Goal: Task Accomplishment & Management: Use online tool/utility

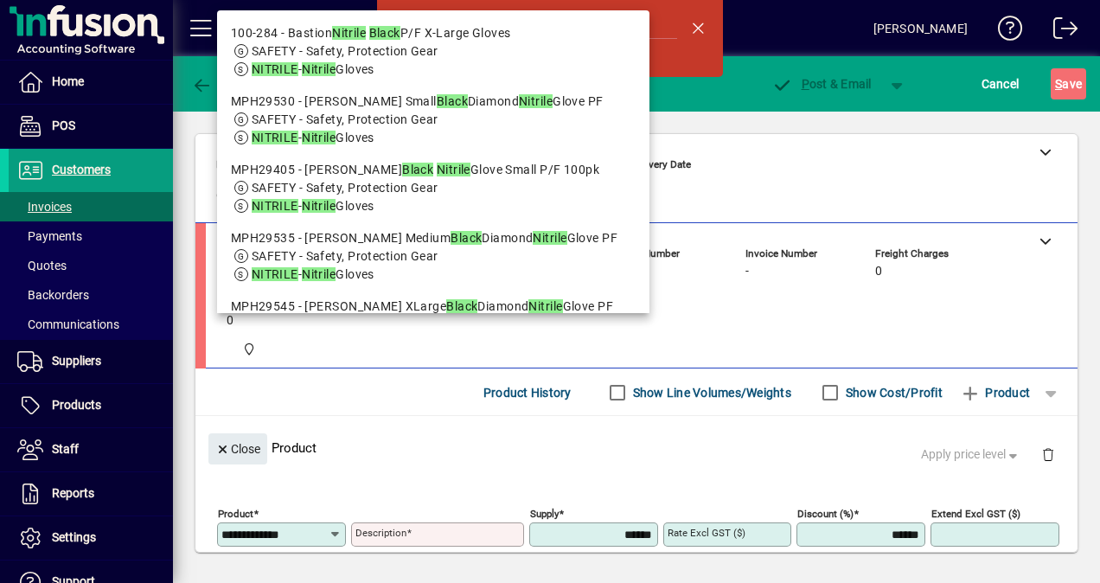
scroll to position [192, 0]
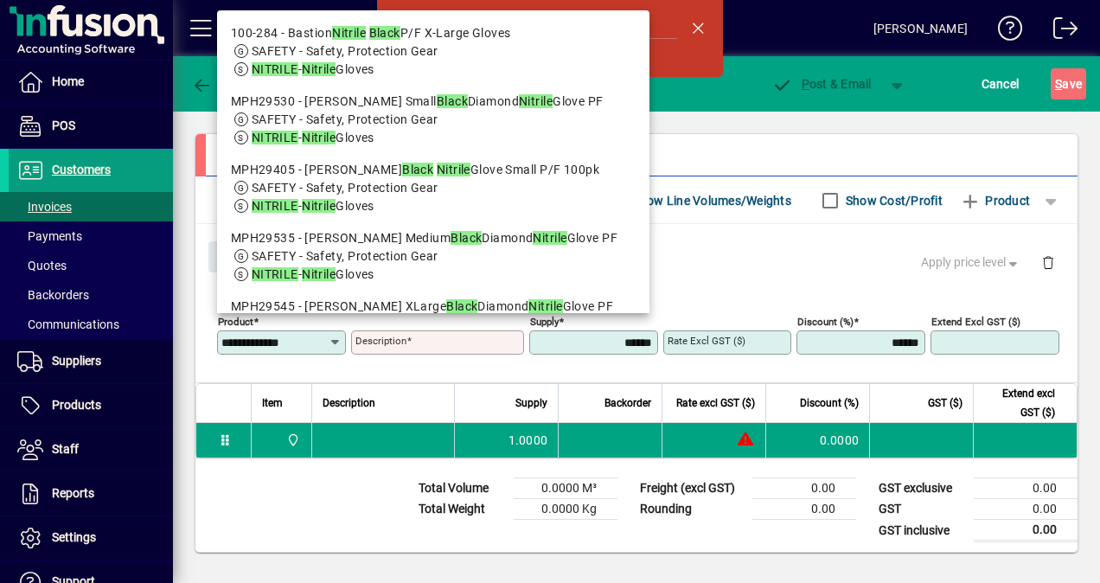
click at [781, 29] on mat-toolbar-row "Hawkes Bay Packaging and Cleaning Solutions [PERSON_NAME]" at bounding box center [636, 28] width 927 height 56
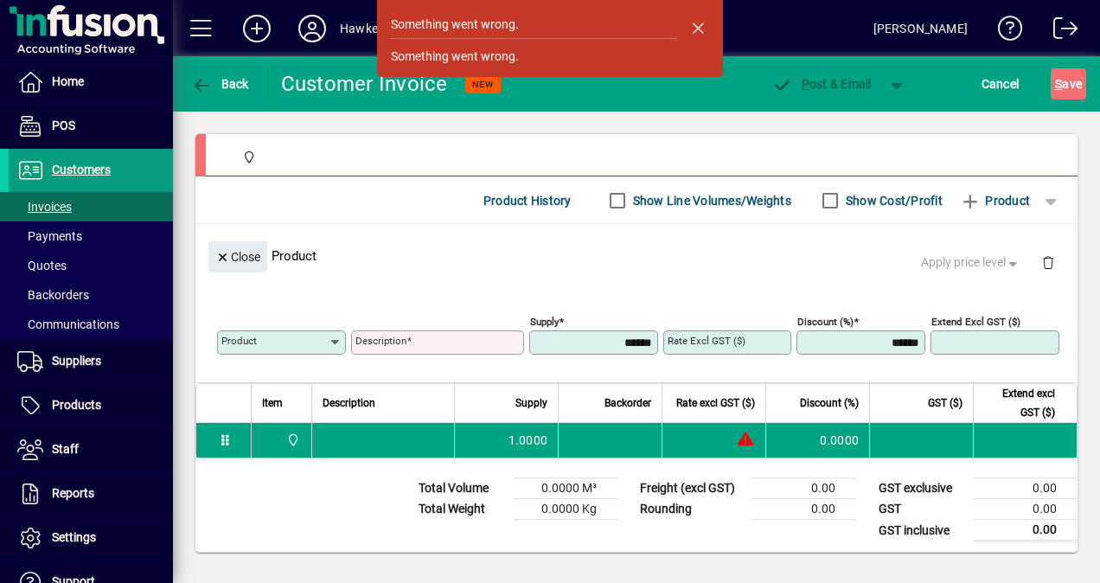
drag, startPoint x: 695, startPoint y: 22, endPoint x: 766, endPoint y: 35, distance: 71.9
click at [697, 22] on span "button" at bounding box center [698, 28] width 42 height 42
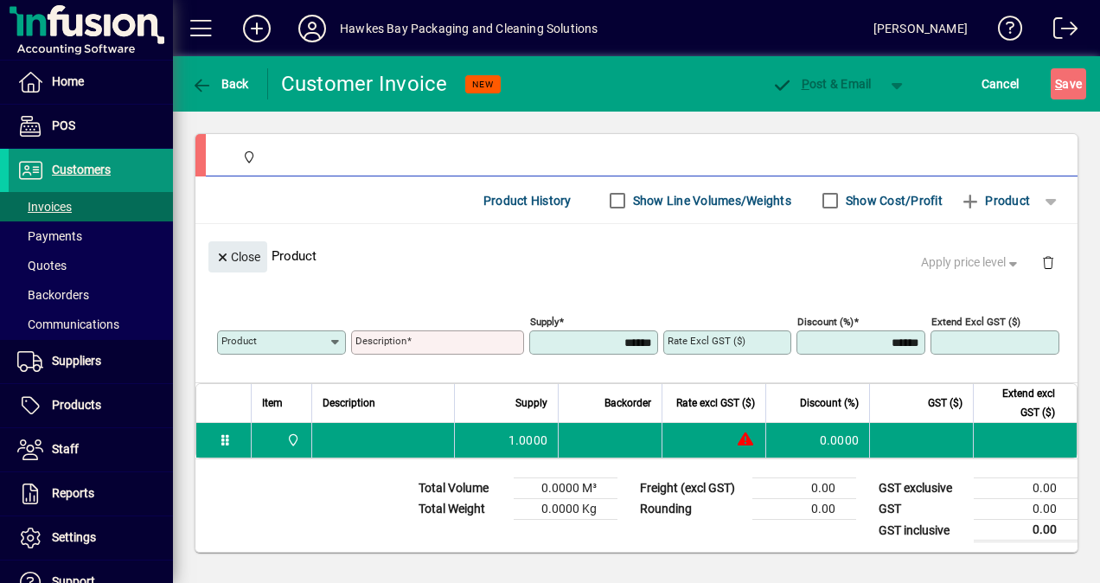
click at [100, 171] on span "Customers" at bounding box center [81, 170] width 59 height 14
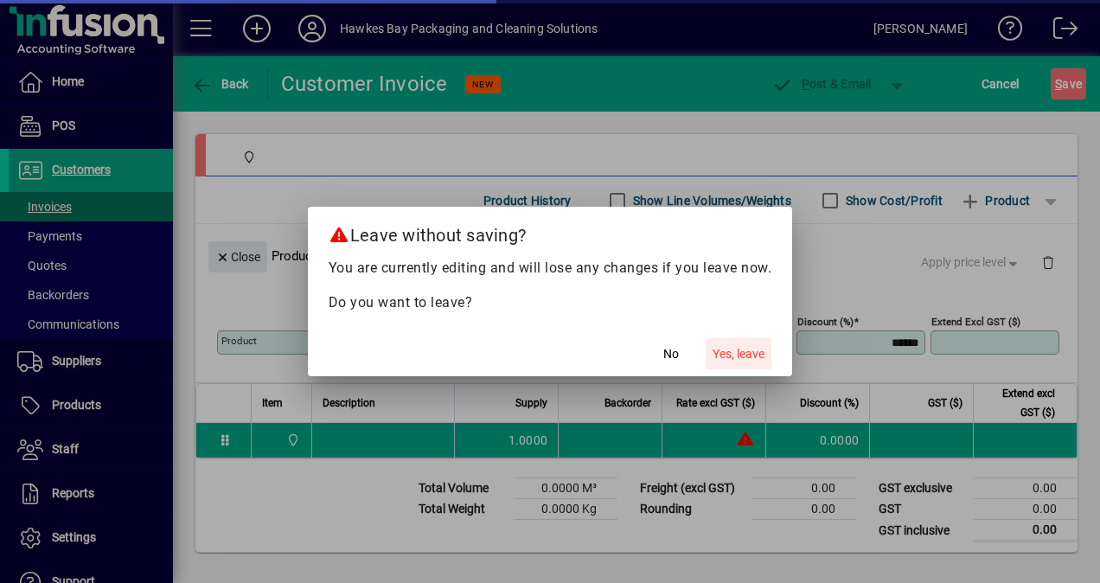
drag, startPoint x: 743, startPoint y: 354, endPoint x: 498, endPoint y: 343, distance: 245.0
click at [744, 355] on span "Yes, leave" at bounding box center [739, 354] width 52 height 18
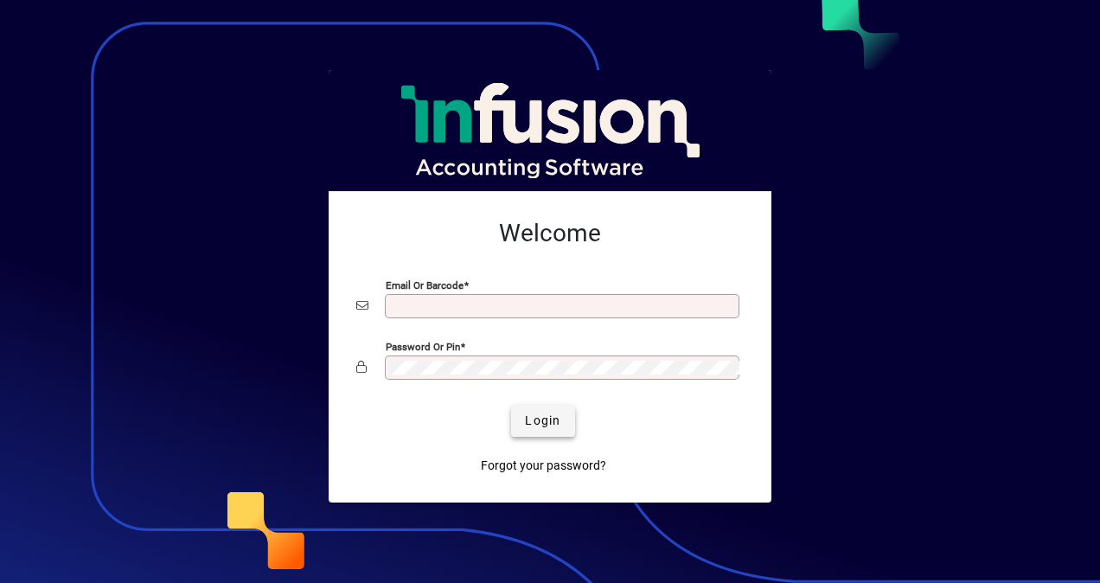
type input "**********"
click at [549, 419] on span "Login" at bounding box center [542, 421] width 35 height 18
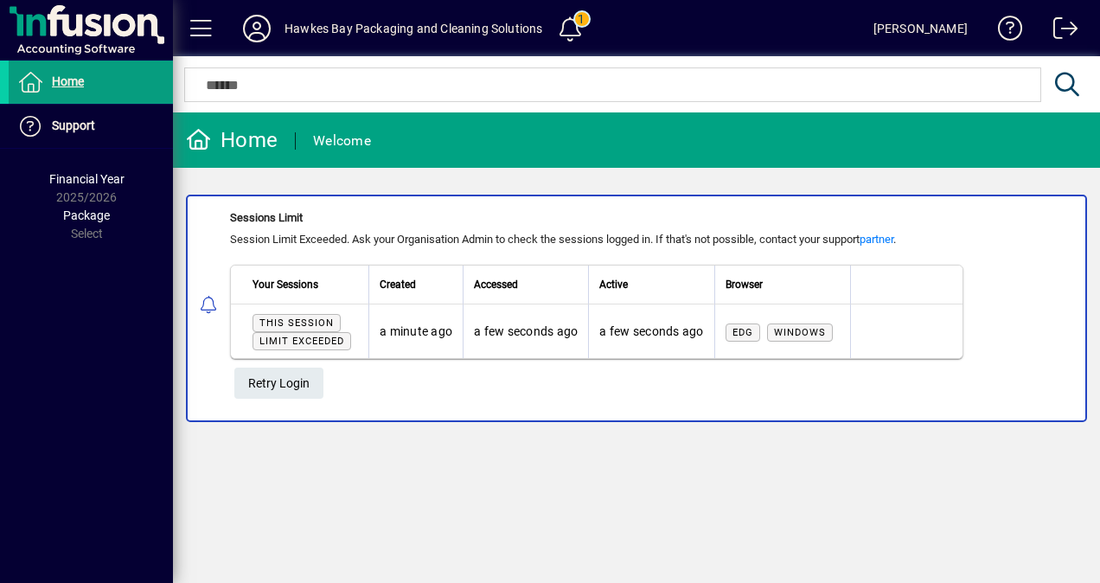
click at [632, 323] on td "a few seconds ago" at bounding box center [650, 331] width 125 height 54
click at [300, 332] on span "Limit exceeded" at bounding box center [302, 341] width 99 height 18
drag, startPoint x: 300, startPoint y: 330, endPoint x: 575, endPoint y: 318, distance: 275.3
click at [575, 318] on td "a few seconds ago" at bounding box center [525, 331] width 125 height 54
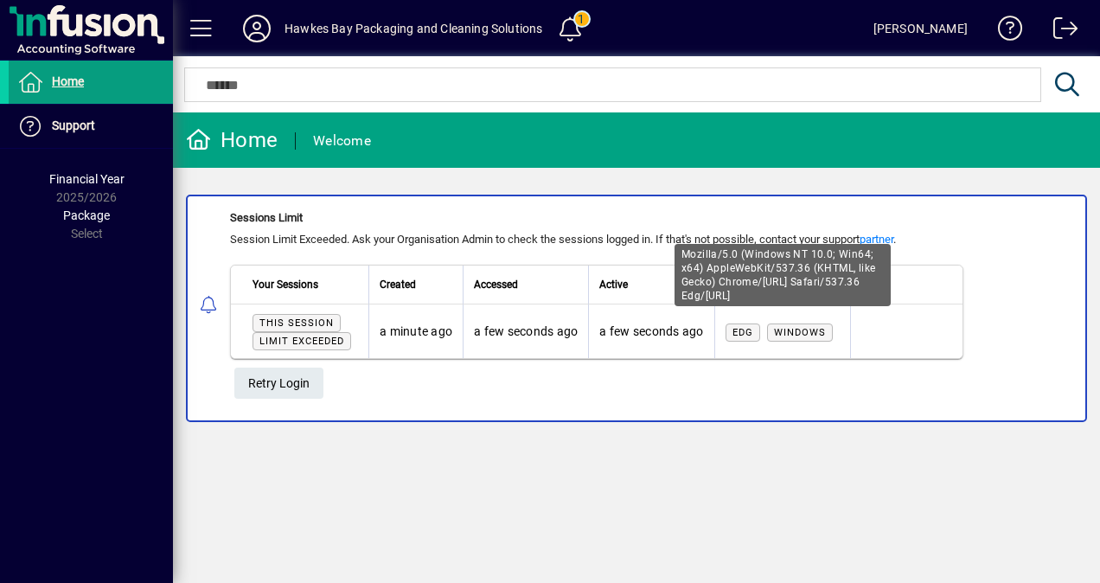
click at [796, 332] on span "Windows" at bounding box center [800, 332] width 52 height 11
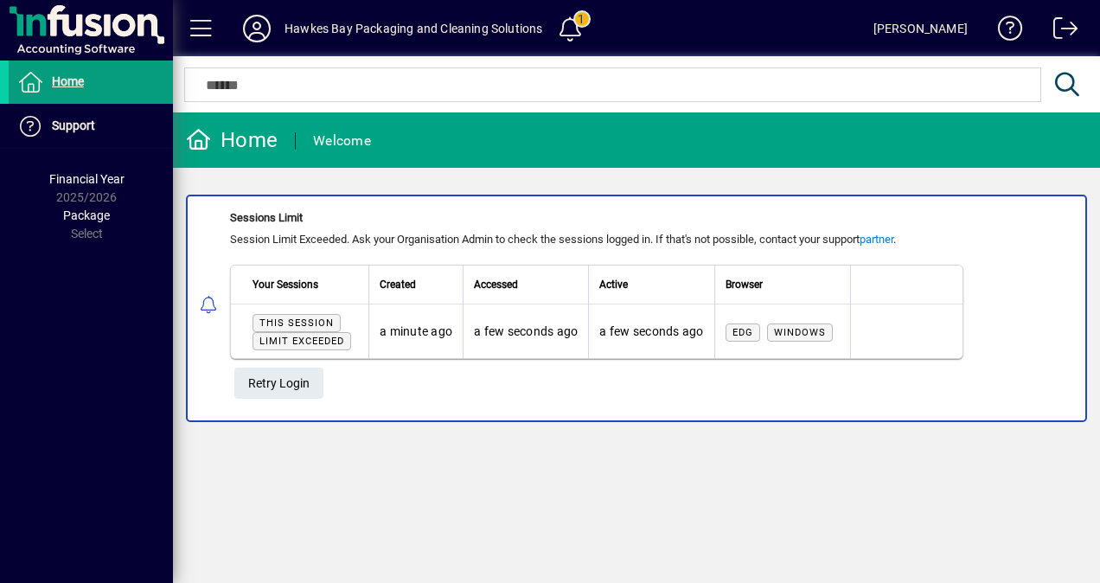
click at [747, 328] on span "Edg" at bounding box center [743, 332] width 21 height 11
click at [573, 33] on span at bounding box center [571, 29] width 42 height 42
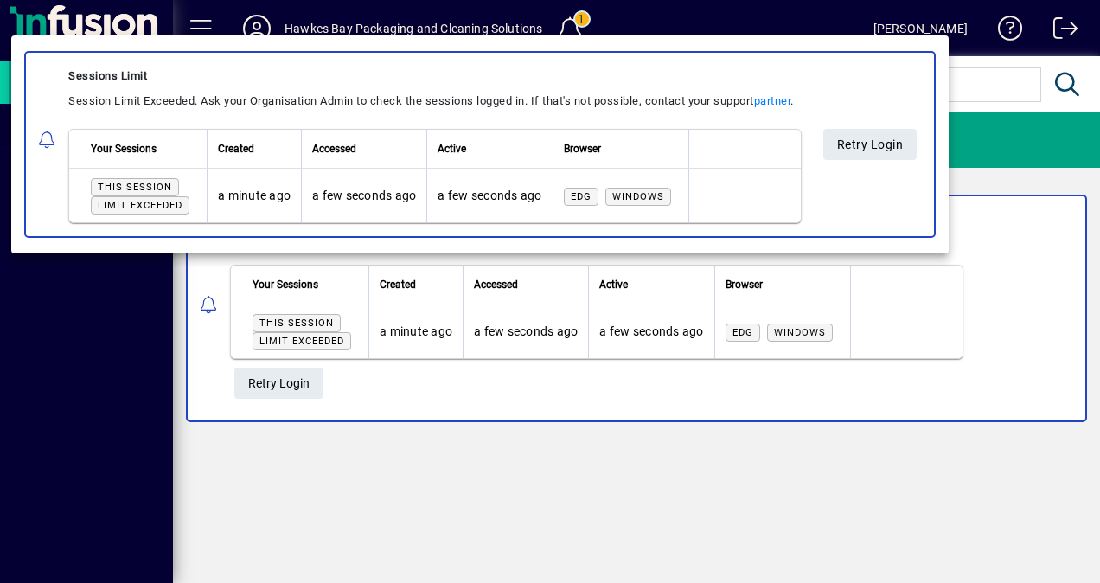
click at [373, 202] on td "a few seconds ago" at bounding box center [363, 196] width 125 height 54
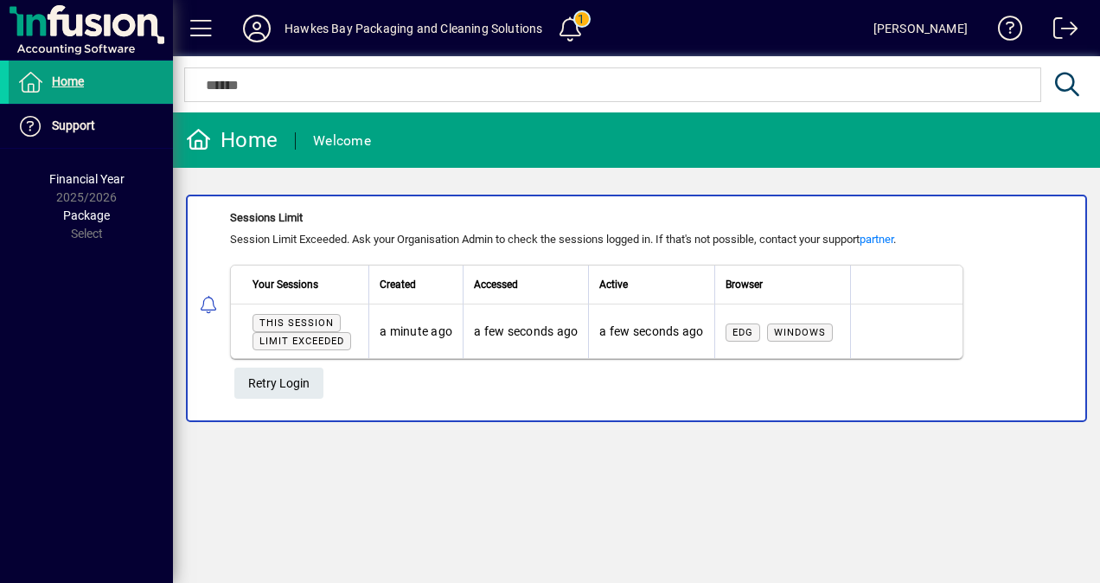
click at [313, 323] on span "This session" at bounding box center [296, 322] width 74 height 11
click at [578, 32] on span at bounding box center [571, 29] width 42 height 42
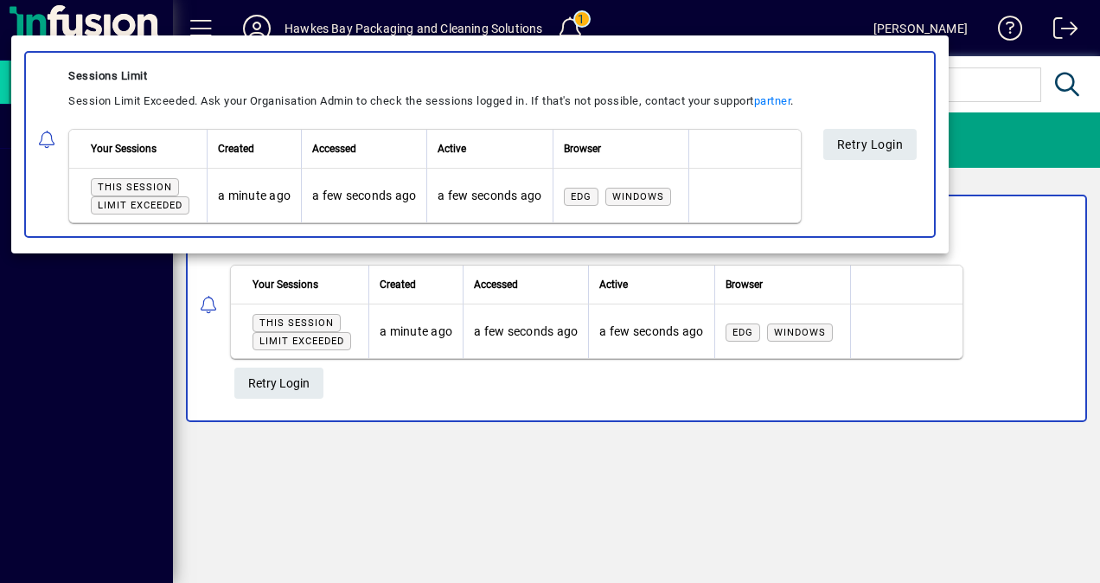
click at [854, 144] on span "Retry Login" at bounding box center [869, 144] width 67 height 29
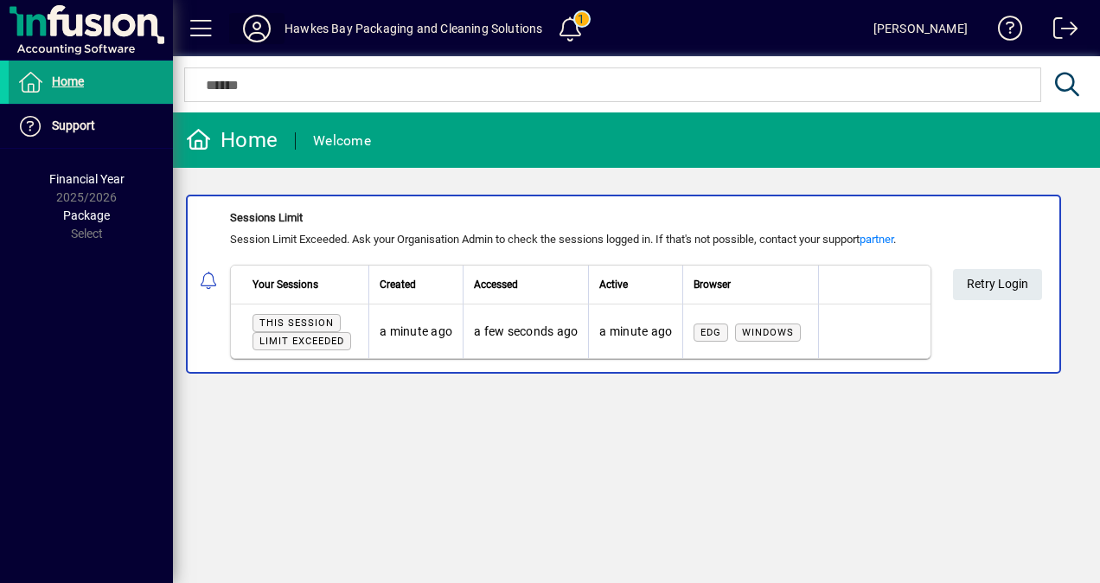
click at [257, 34] on icon at bounding box center [257, 29] width 35 height 28
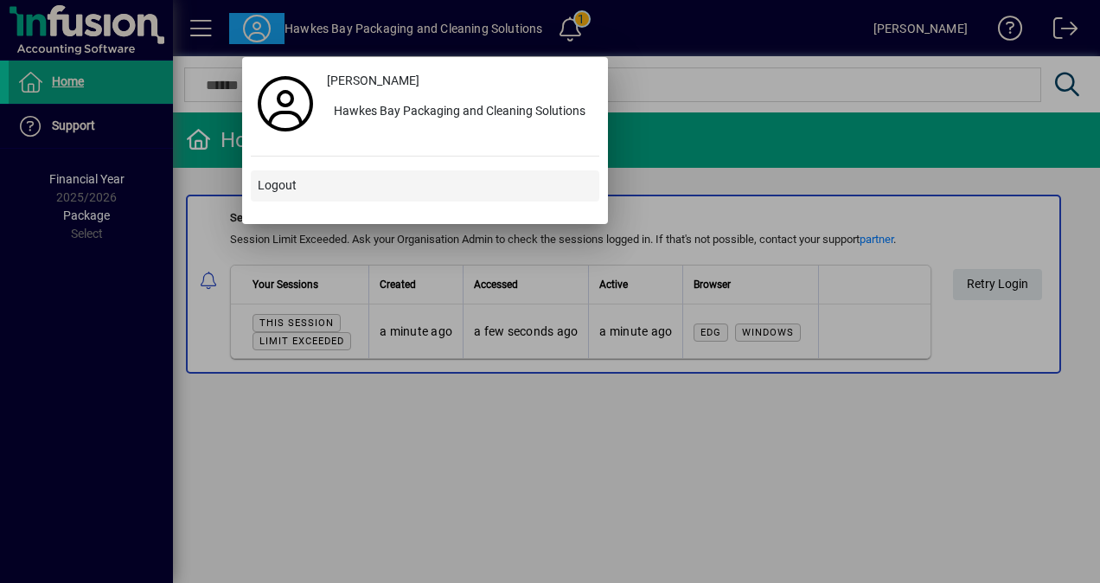
click at [265, 192] on span "Logout" at bounding box center [277, 185] width 39 height 18
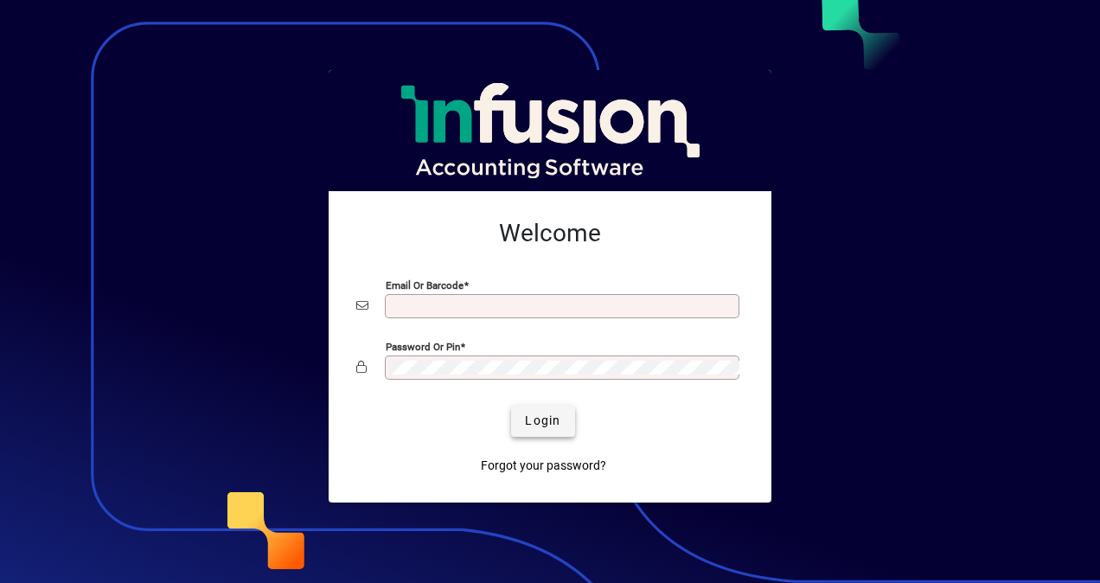
type input "**********"
click at [538, 420] on span "Login" at bounding box center [542, 421] width 35 height 18
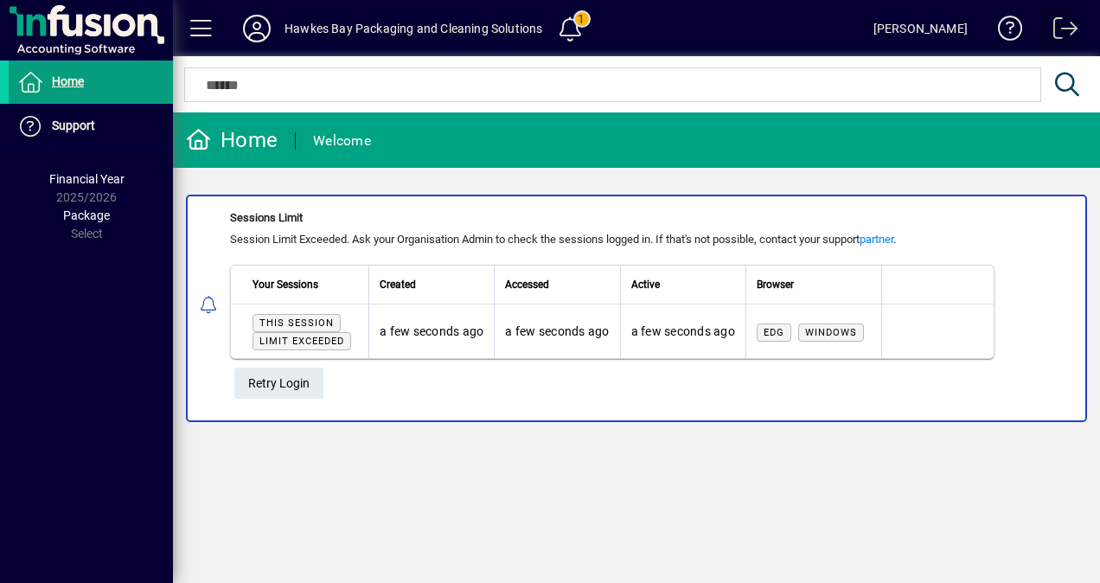
click at [1062, 26] on span at bounding box center [1060, 32] width 42 height 42
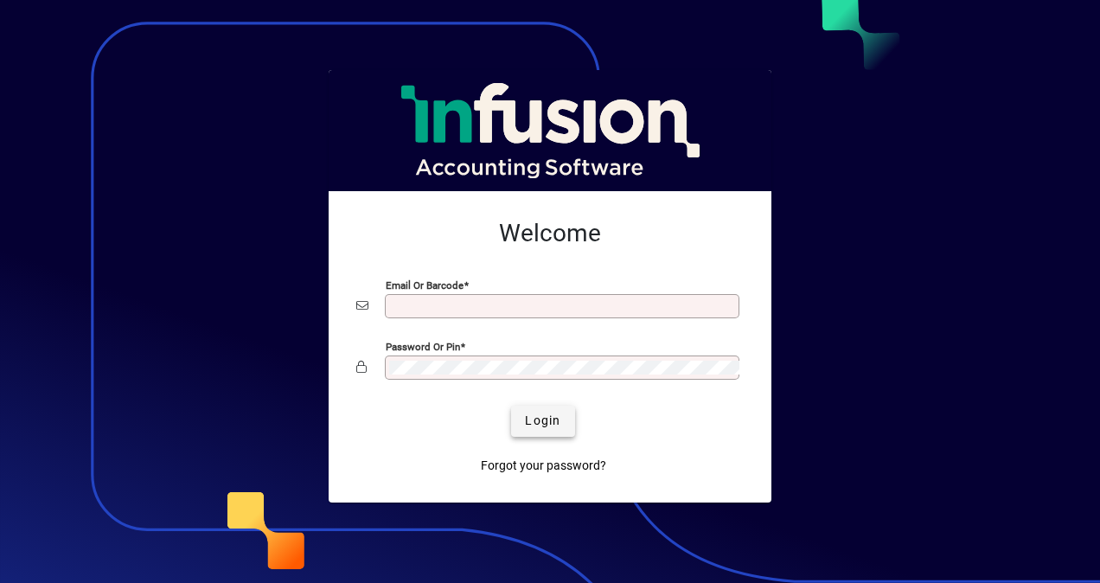
type input "**********"
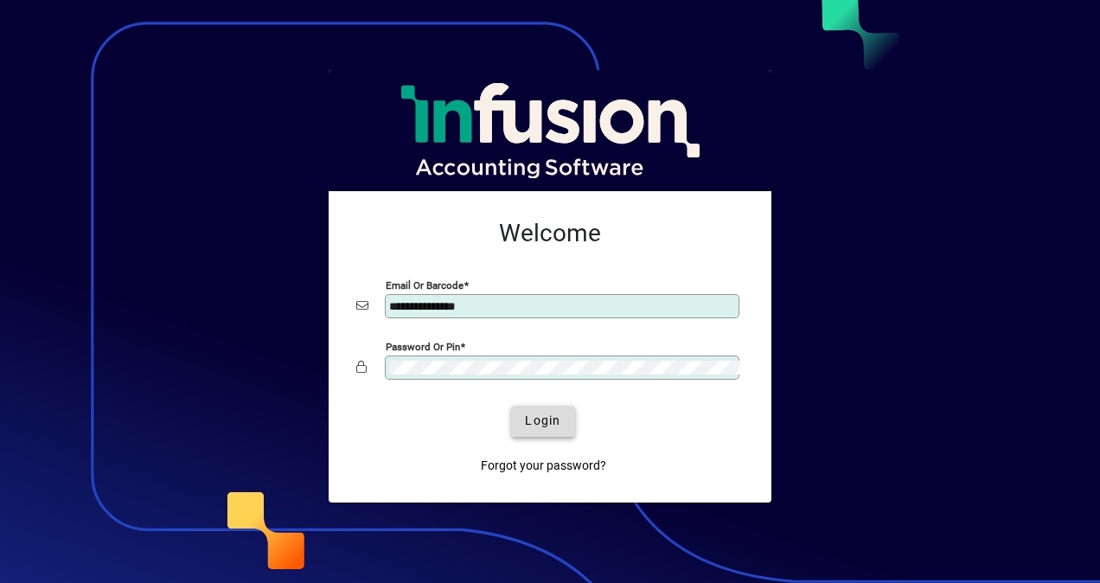
click at [536, 415] on span "Login" at bounding box center [542, 421] width 35 height 18
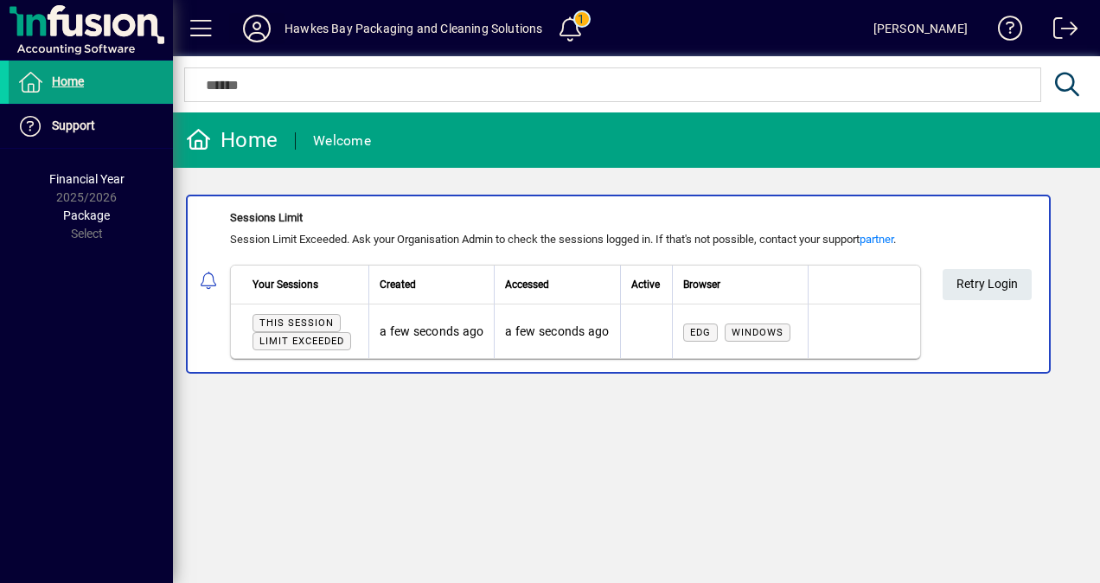
click at [258, 27] on icon at bounding box center [257, 29] width 35 height 28
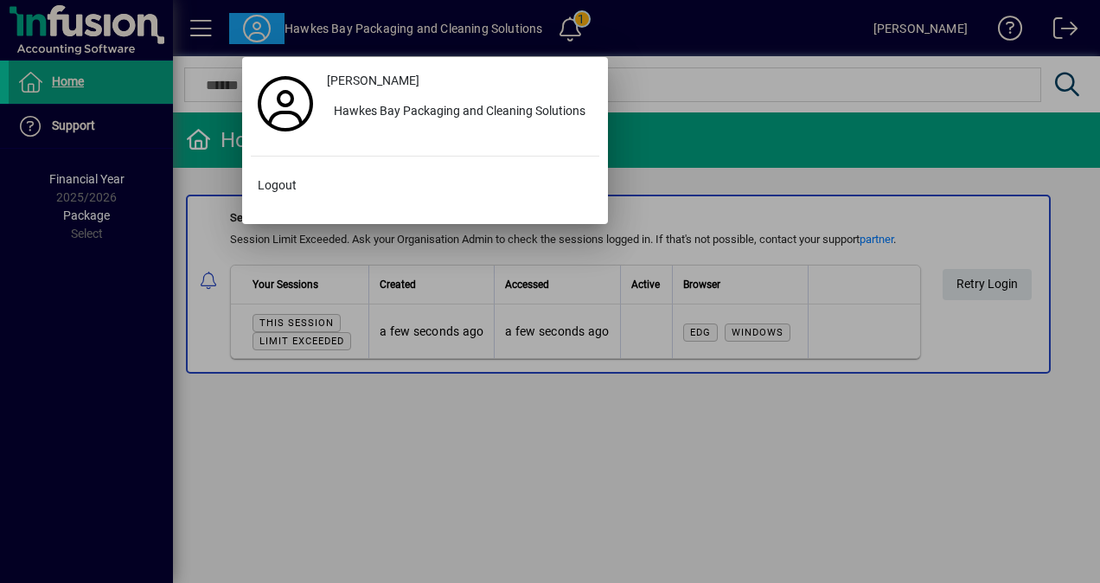
click at [782, 107] on div at bounding box center [550, 291] width 1100 height 583
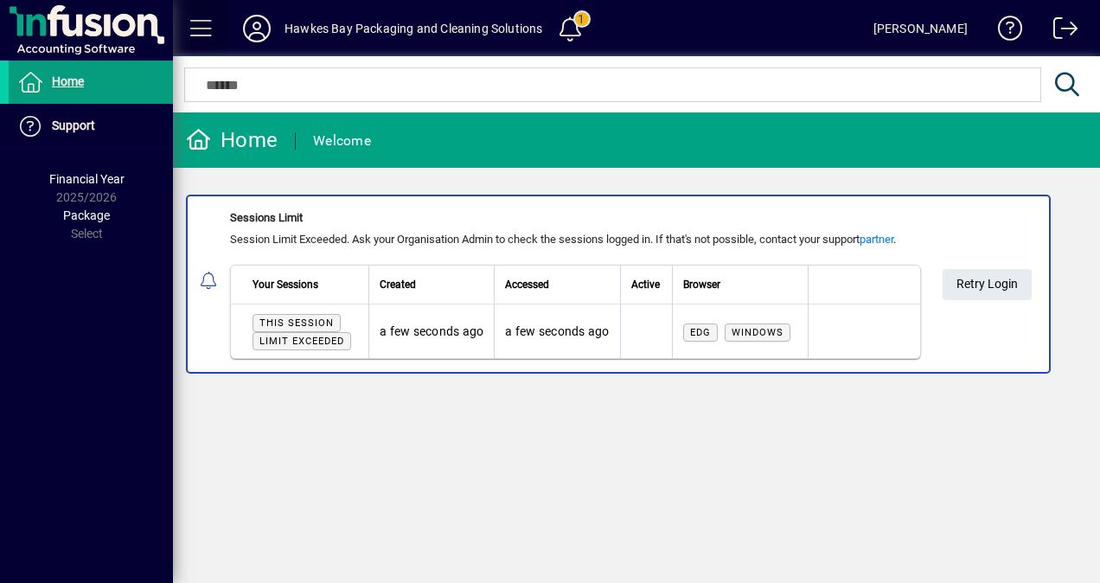
click at [213, 38] on span at bounding box center [202, 29] width 42 height 42
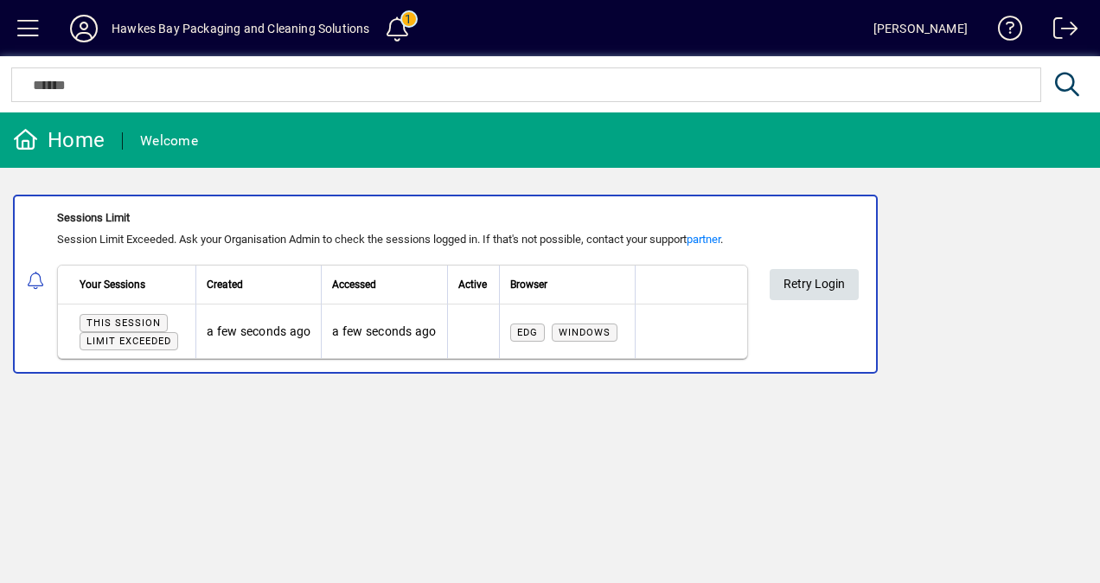
click at [798, 290] on span "Retry Login" at bounding box center [814, 284] width 61 height 29
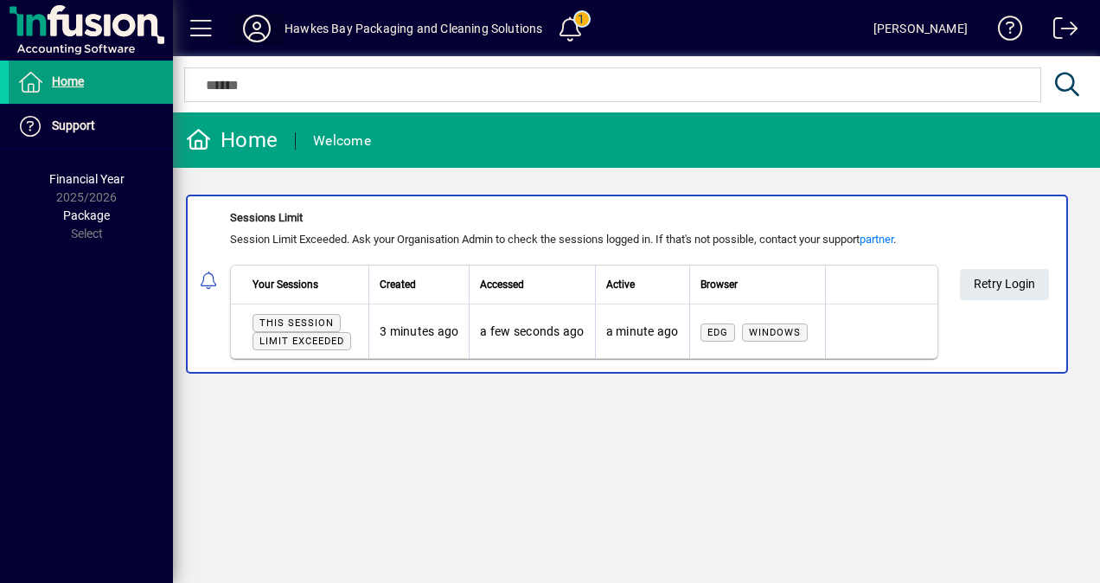
click at [259, 21] on icon at bounding box center [257, 29] width 35 height 28
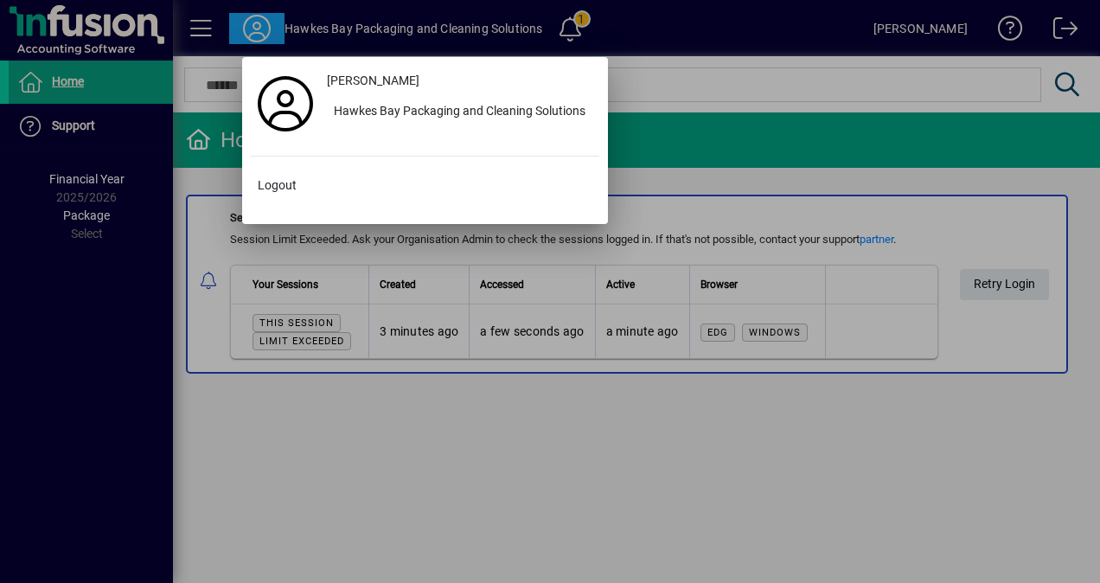
click at [673, 157] on div at bounding box center [550, 291] width 1100 height 583
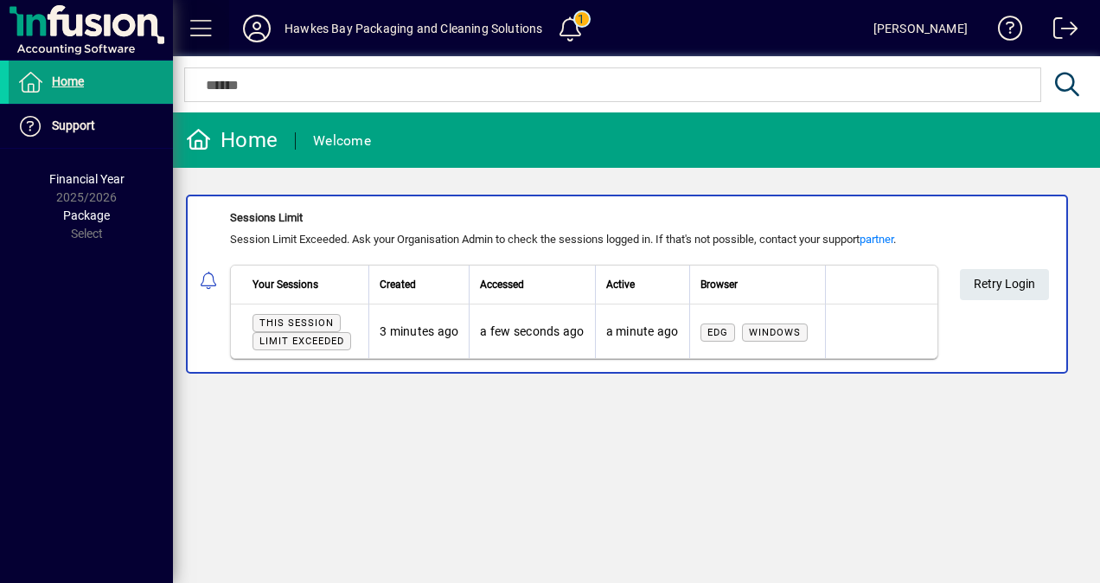
click at [194, 29] on span at bounding box center [202, 29] width 42 height 42
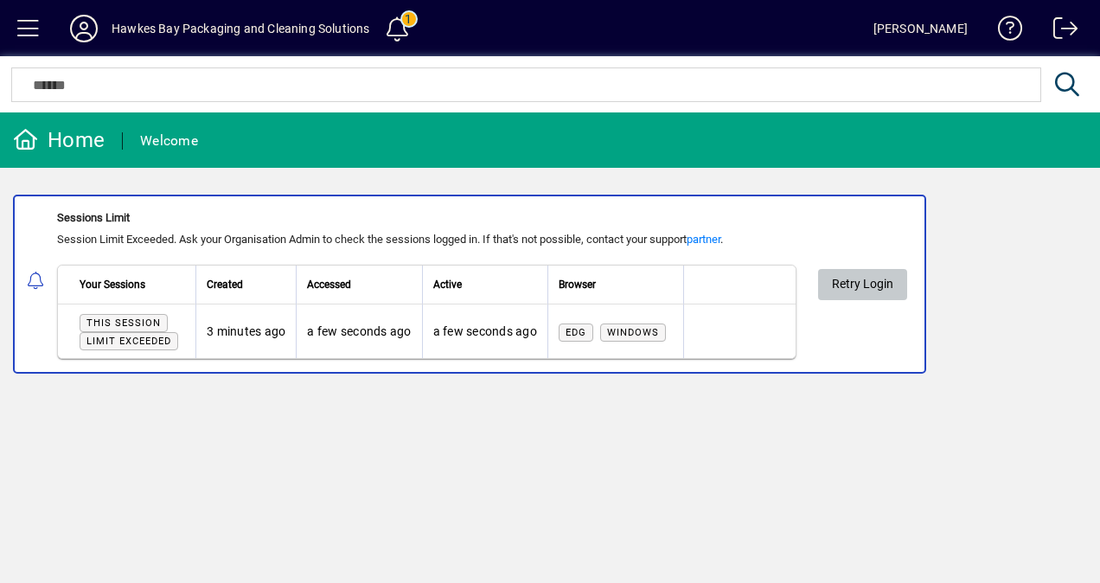
click at [856, 288] on span "Retry Login" at bounding box center [862, 284] width 61 height 29
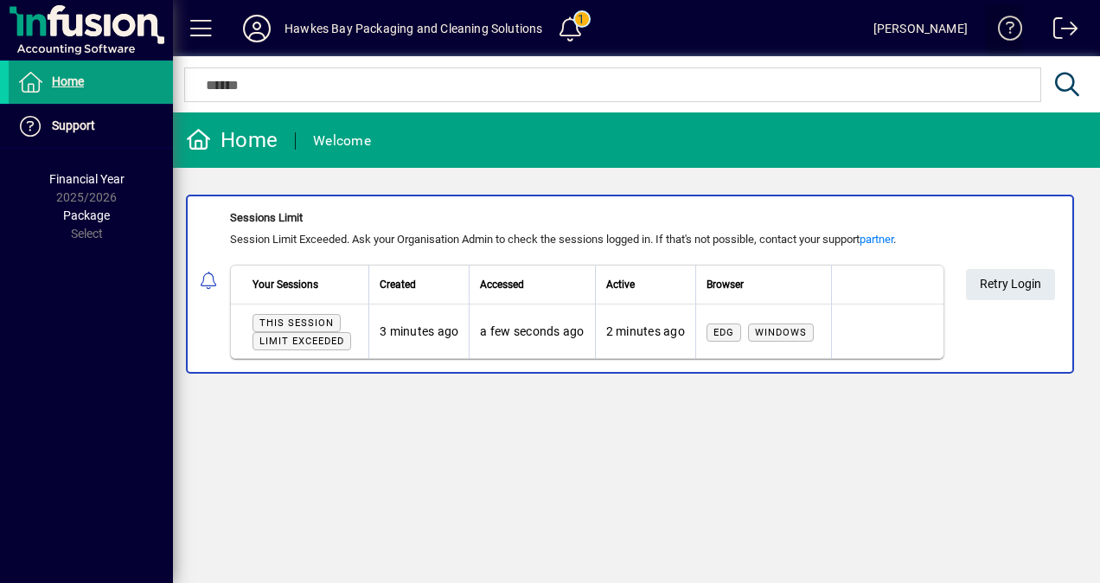
click at [1004, 24] on span at bounding box center [1004, 32] width 42 height 42
click at [560, 22] on span at bounding box center [571, 29] width 42 height 42
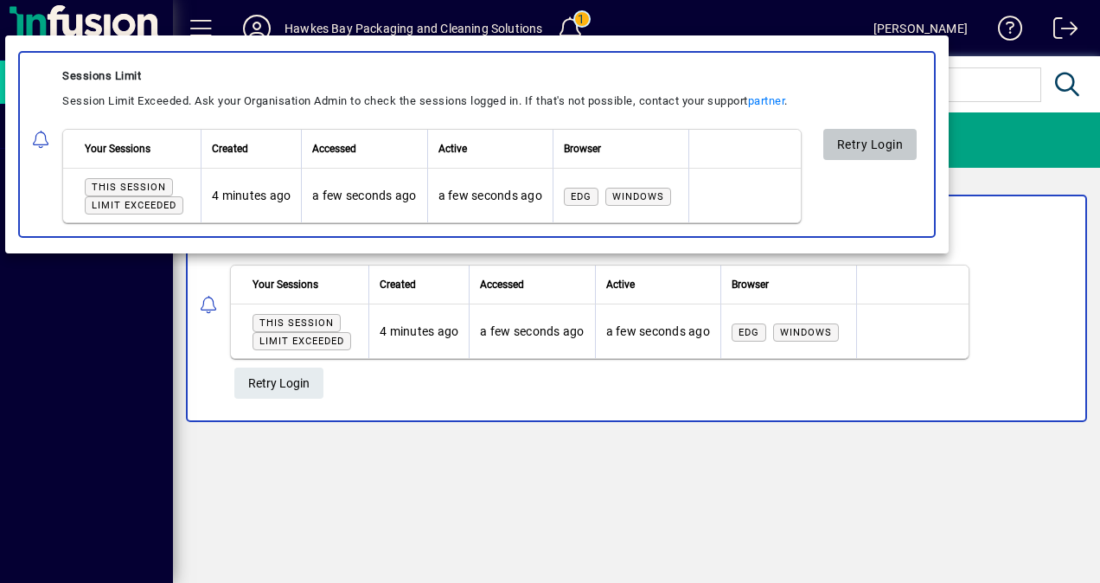
click at [863, 131] on span "Retry Login" at bounding box center [869, 144] width 67 height 29
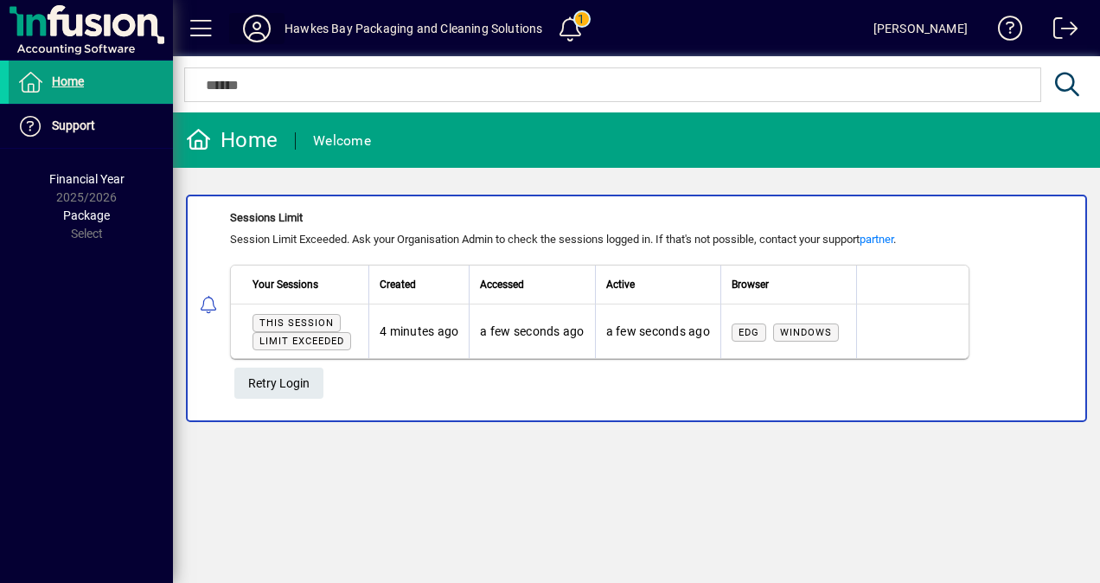
click at [256, 26] on icon at bounding box center [257, 29] width 35 height 28
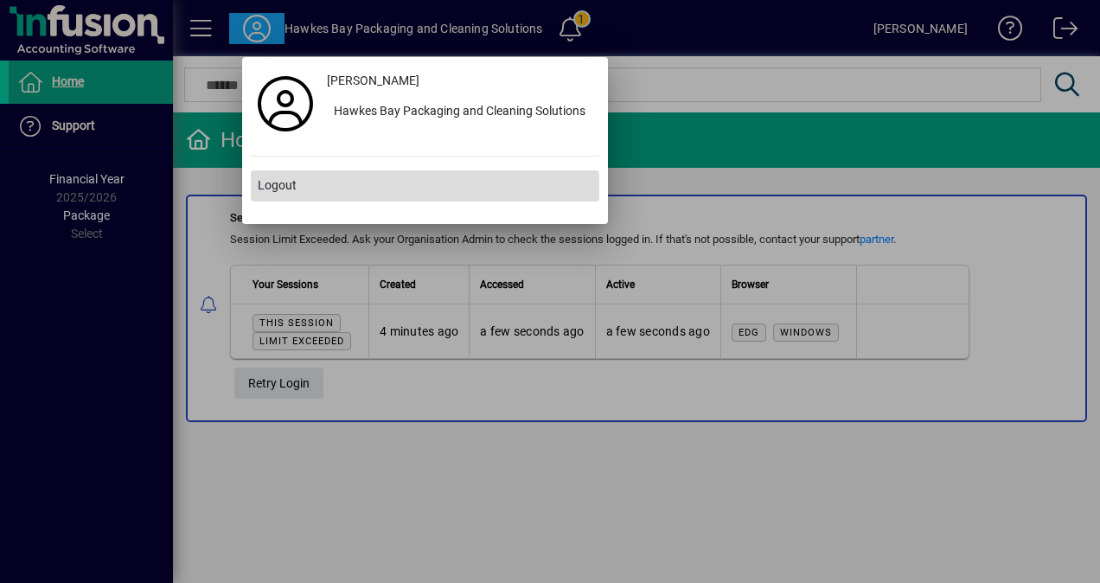
click at [292, 187] on span "Logout" at bounding box center [277, 185] width 39 height 18
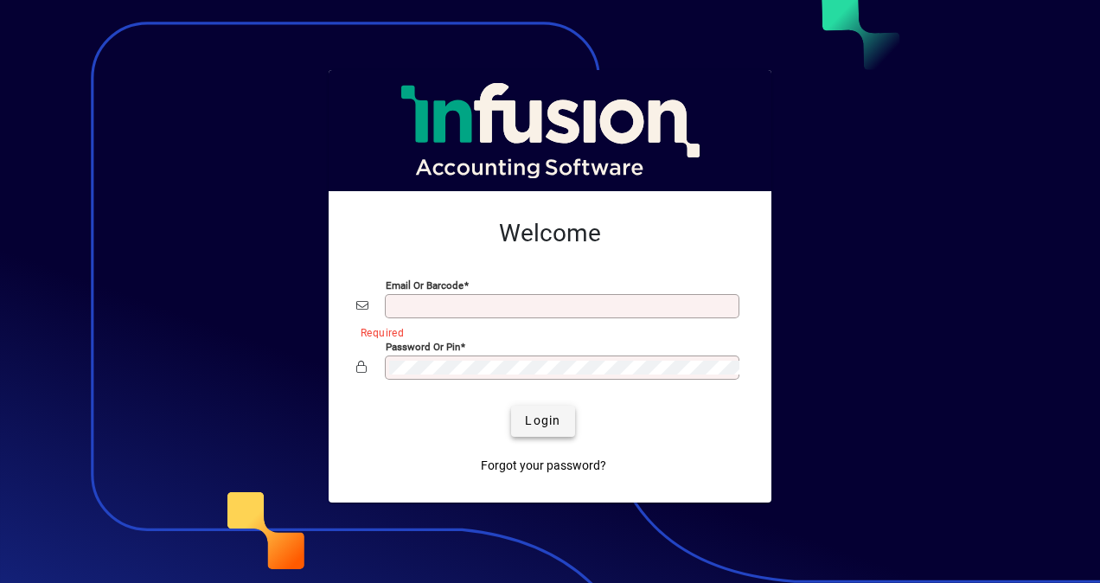
type input "**********"
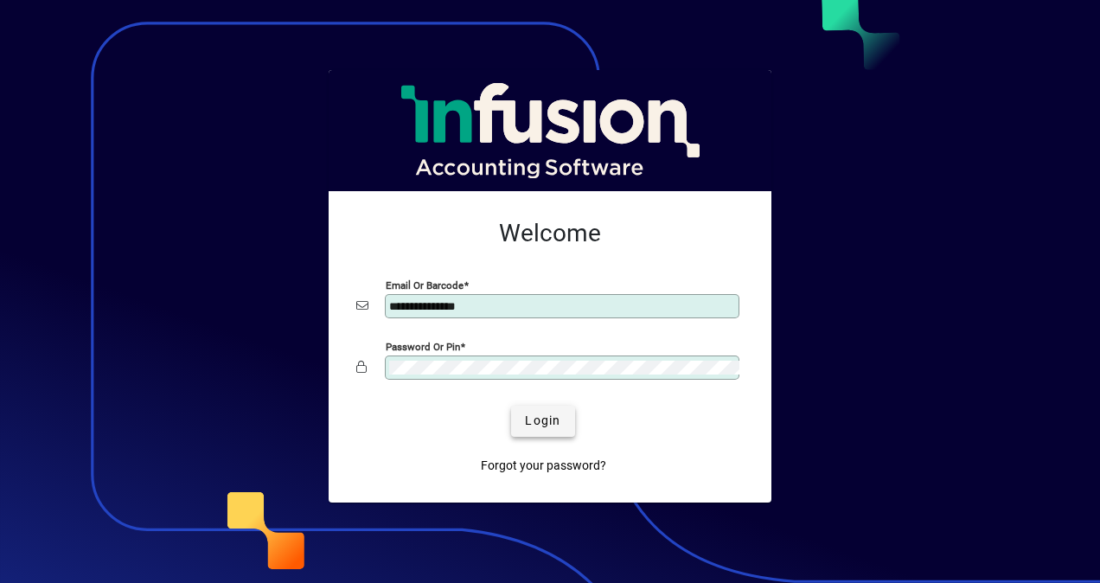
drag, startPoint x: 438, startPoint y: 470, endPoint x: 551, endPoint y: 429, distance: 119.8
click at [551, 429] on mat-card-actions "Login Forgot your password?" at bounding box center [542, 444] width 401 height 90
click at [551, 429] on span "submit" at bounding box center [542, 421] width 63 height 42
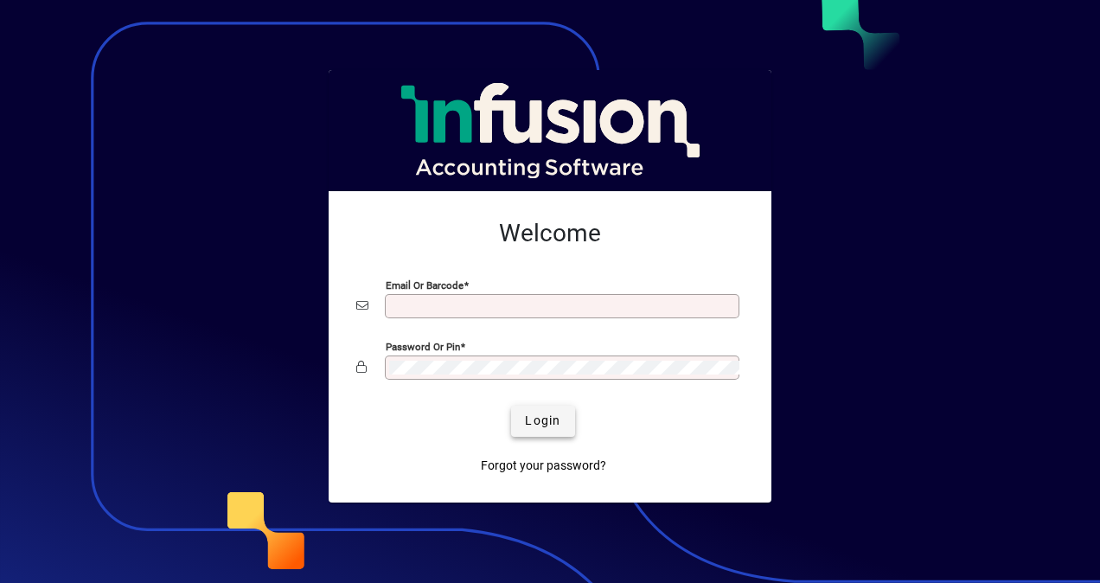
type input "**********"
click at [545, 425] on span "Login" at bounding box center [542, 421] width 35 height 18
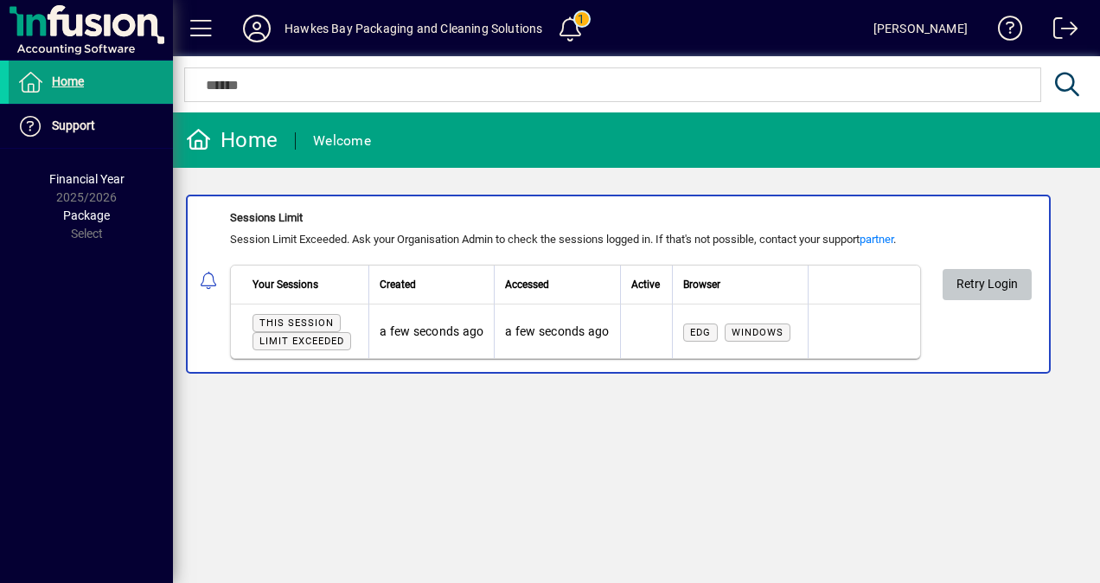
click at [969, 292] on span "Retry Login" at bounding box center [986, 284] width 61 height 29
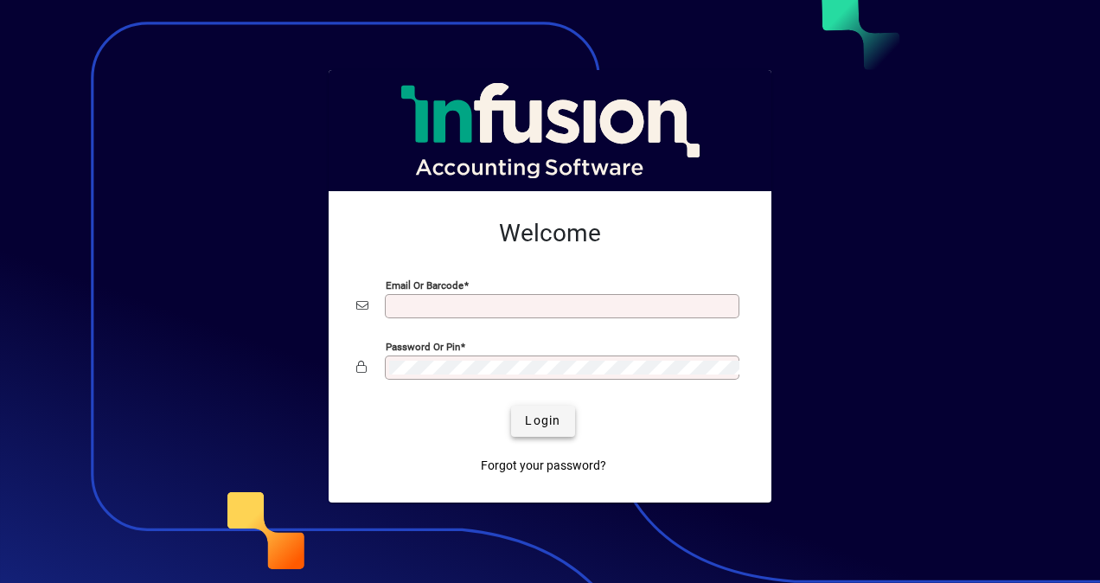
type input "**********"
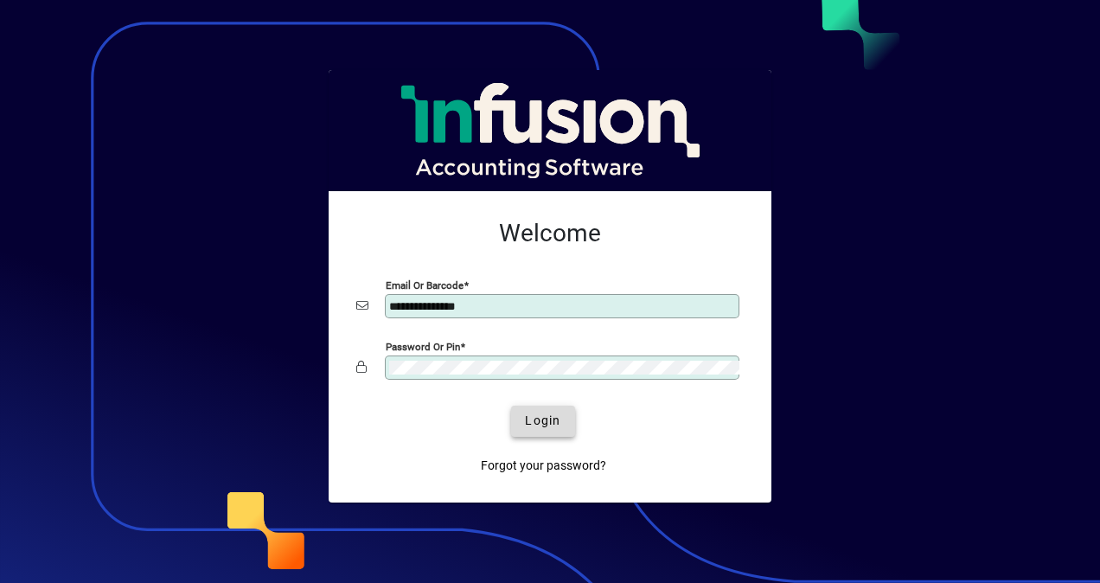
click at [547, 412] on span "Login" at bounding box center [542, 421] width 35 height 18
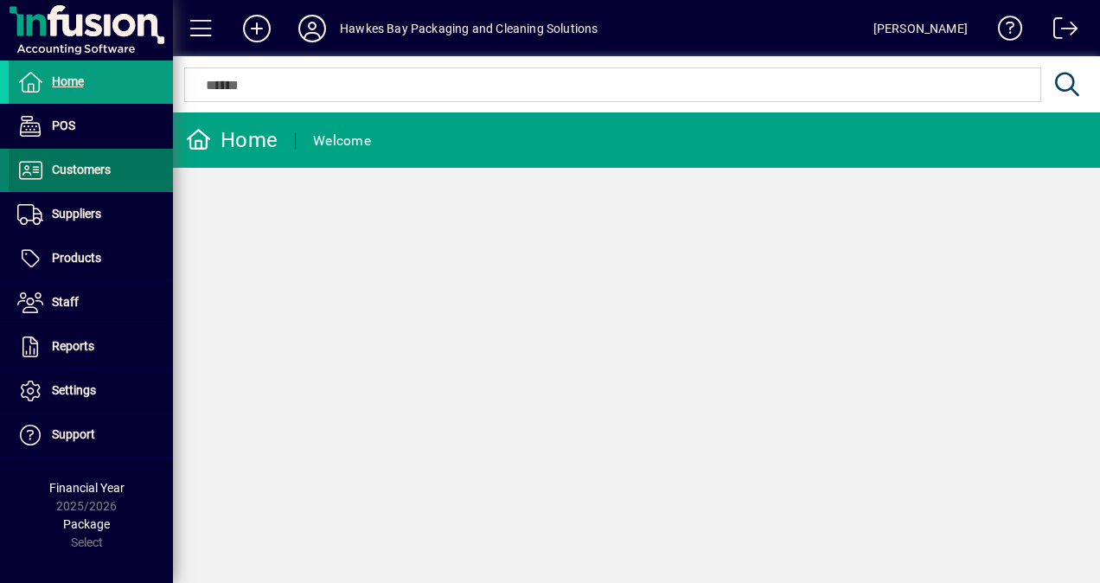
click at [84, 167] on span "Customers" at bounding box center [81, 170] width 59 height 14
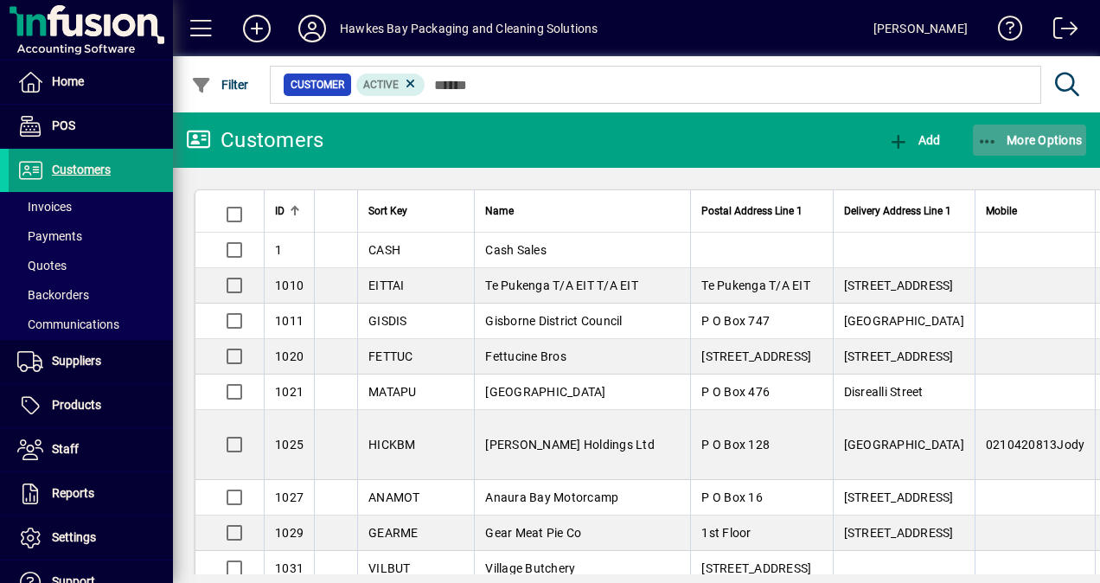
click at [1021, 143] on span "More Options" at bounding box center [1030, 140] width 106 height 14
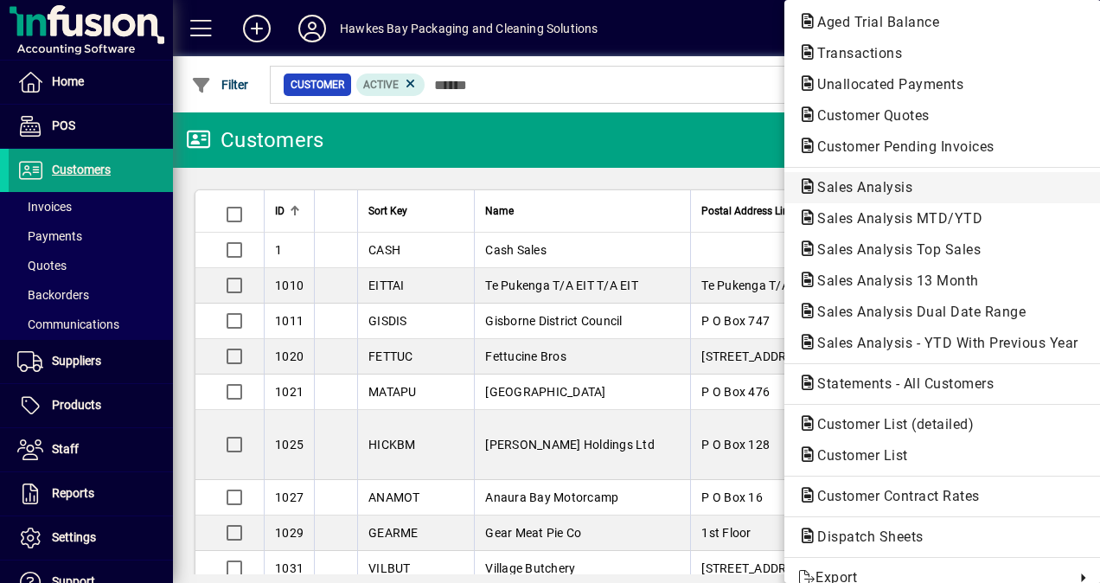
click at [839, 195] on span "Sales Analysis" at bounding box center [859, 187] width 123 height 16
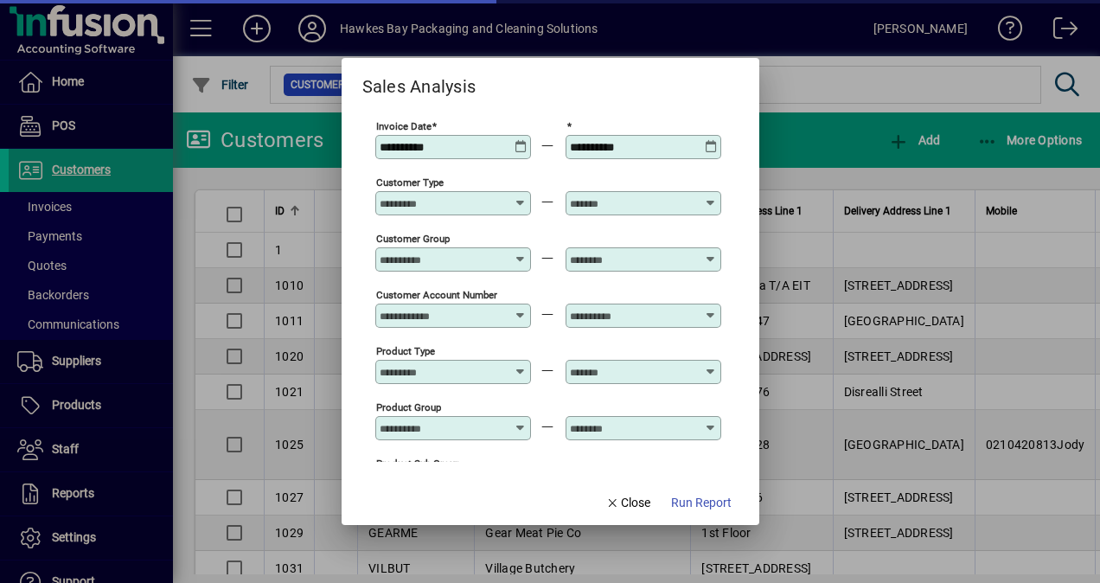
type input "**********"
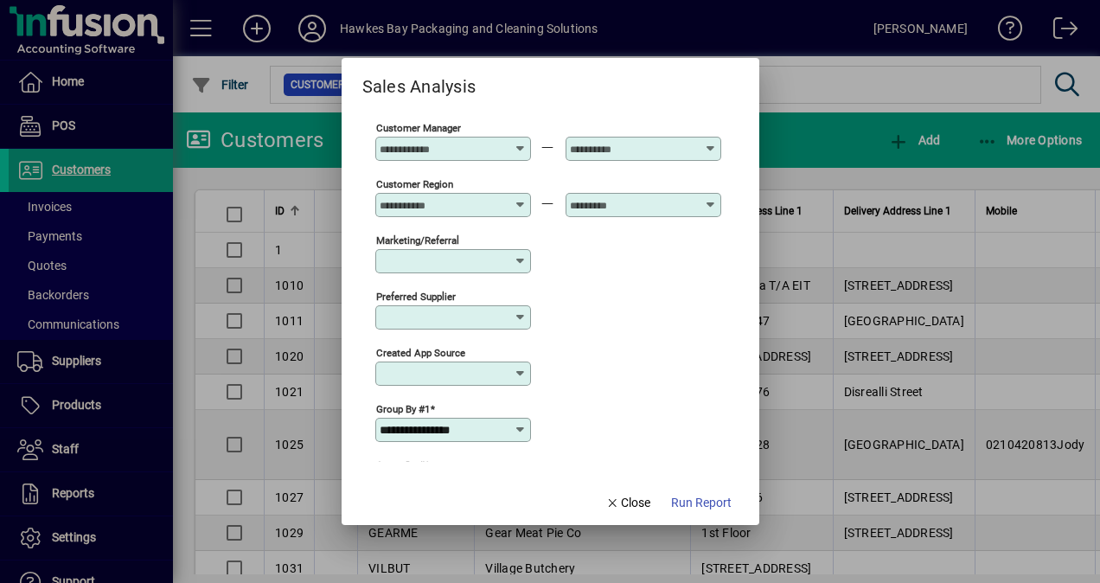
scroll to position [502, 0]
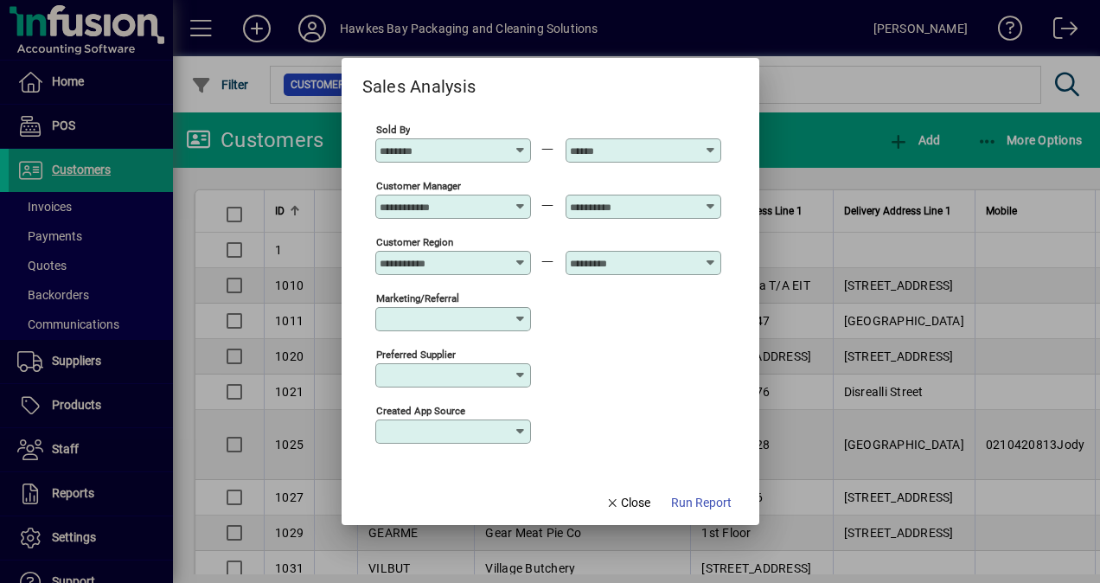
drag, startPoint x: 451, startPoint y: 189, endPoint x: 457, endPoint y: 202, distance: 15.1
click at [457, 202] on div "Customer Manager" at bounding box center [453, 207] width 156 height 24
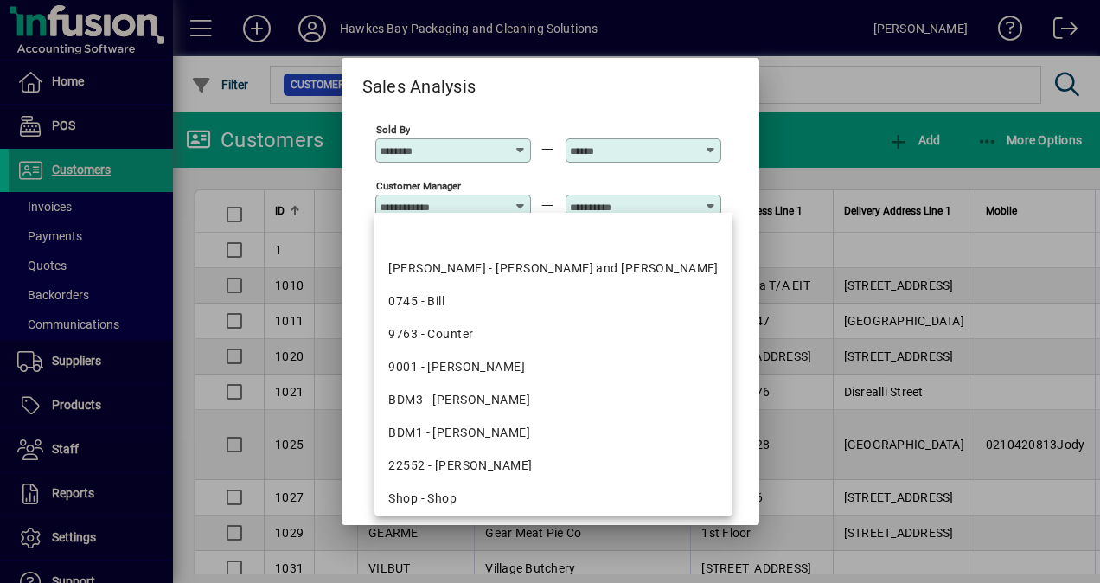
click at [457, 202] on input "Customer Manager" at bounding box center [443, 207] width 126 height 14
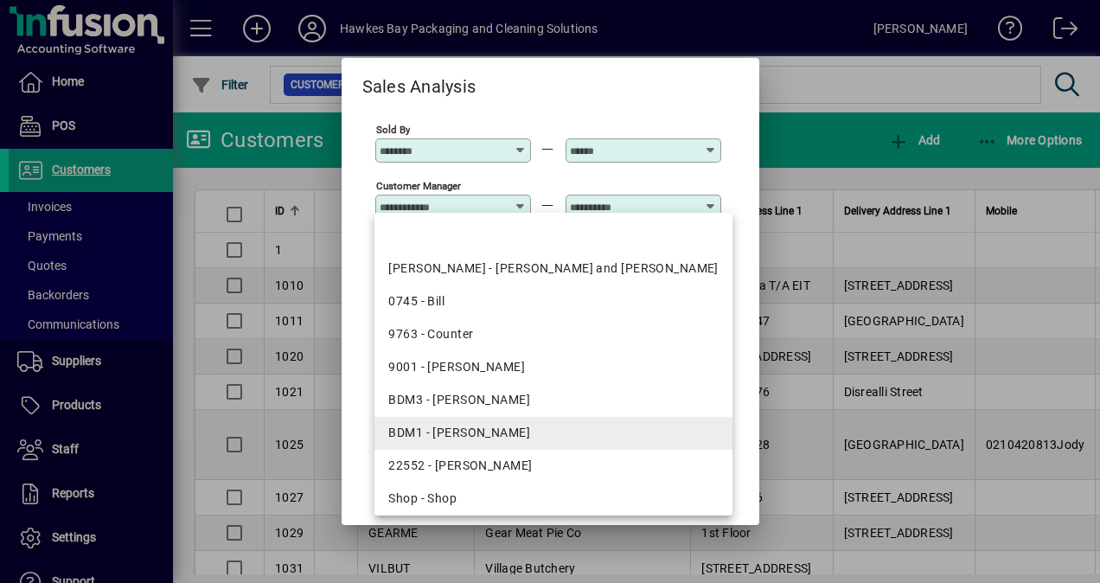
click at [517, 432] on div "BDM1 - Tui Lewis" at bounding box center [553, 433] width 330 height 18
type input "**********"
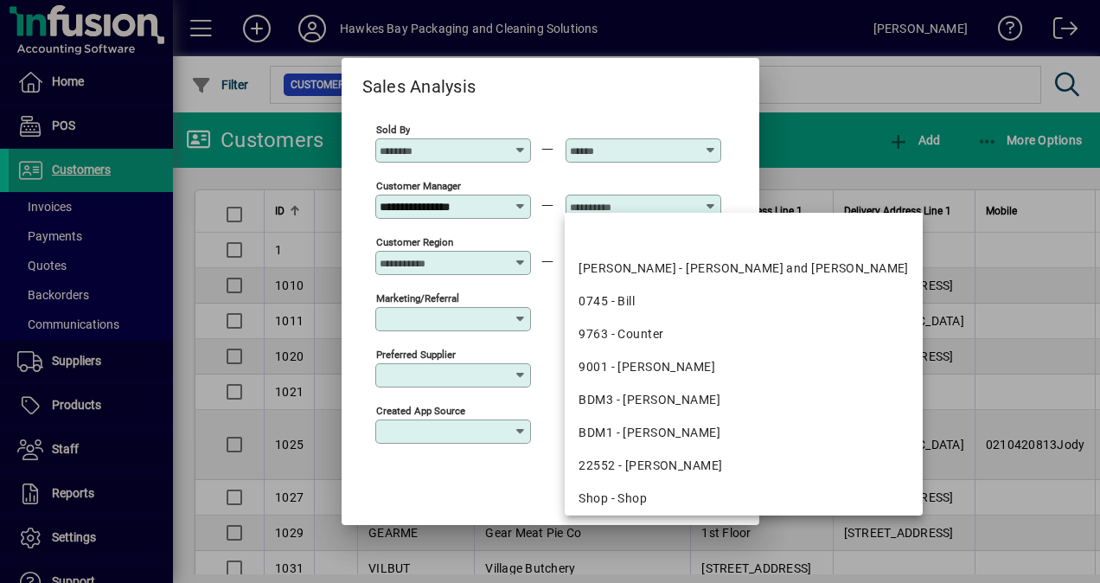
click at [581, 200] on input "text" at bounding box center [633, 207] width 126 height 14
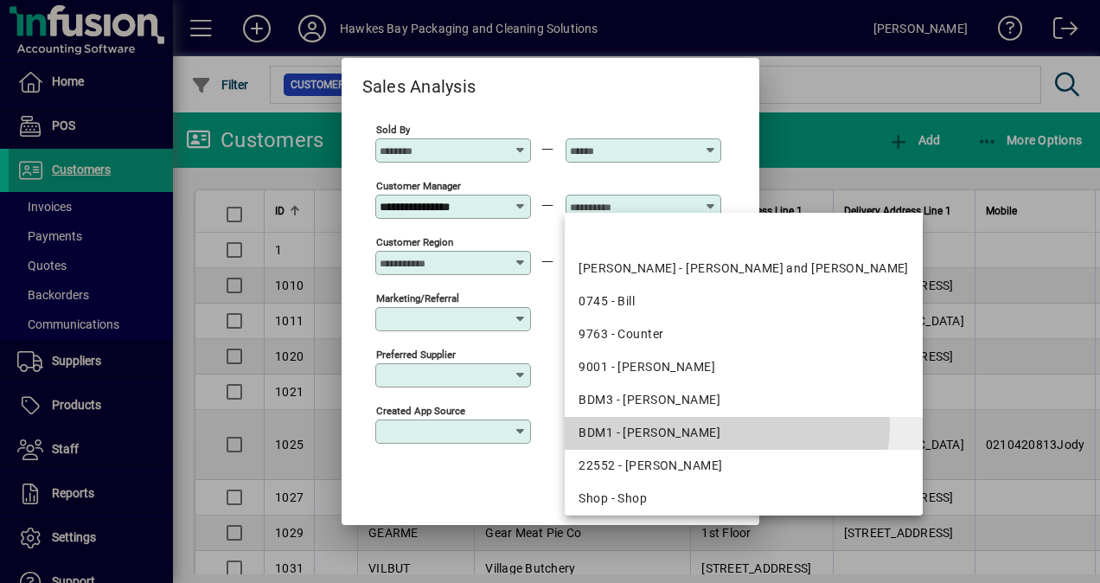
click at [726, 424] on div "BDM1 - Tui Lewis" at bounding box center [744, 433] width 330 height 18
type input "**********"
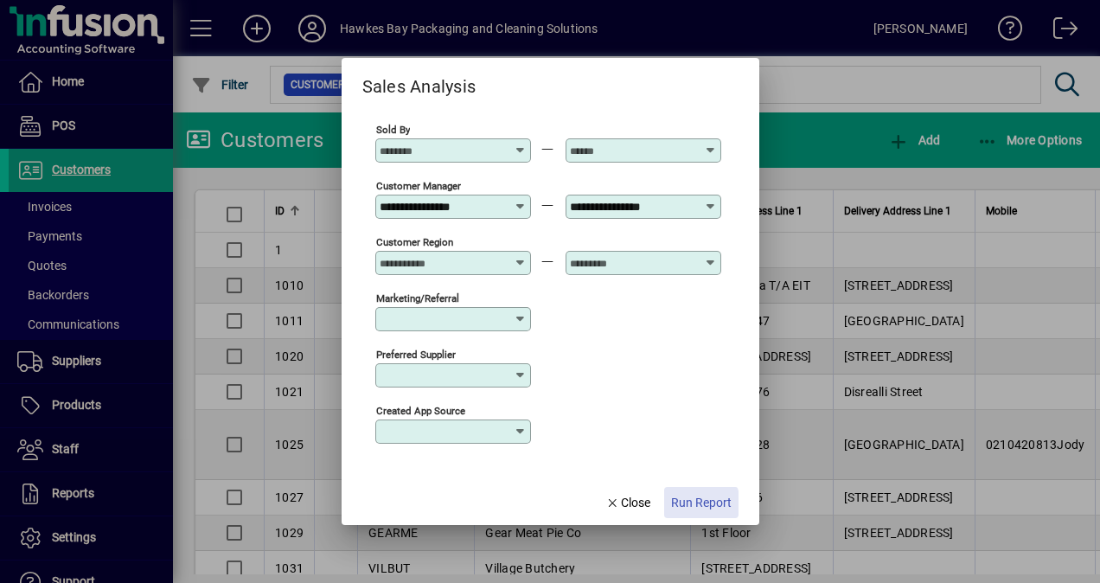
click at [697, 503] on span "Run Report" at bounding box center [701, 503] width 61 height 18
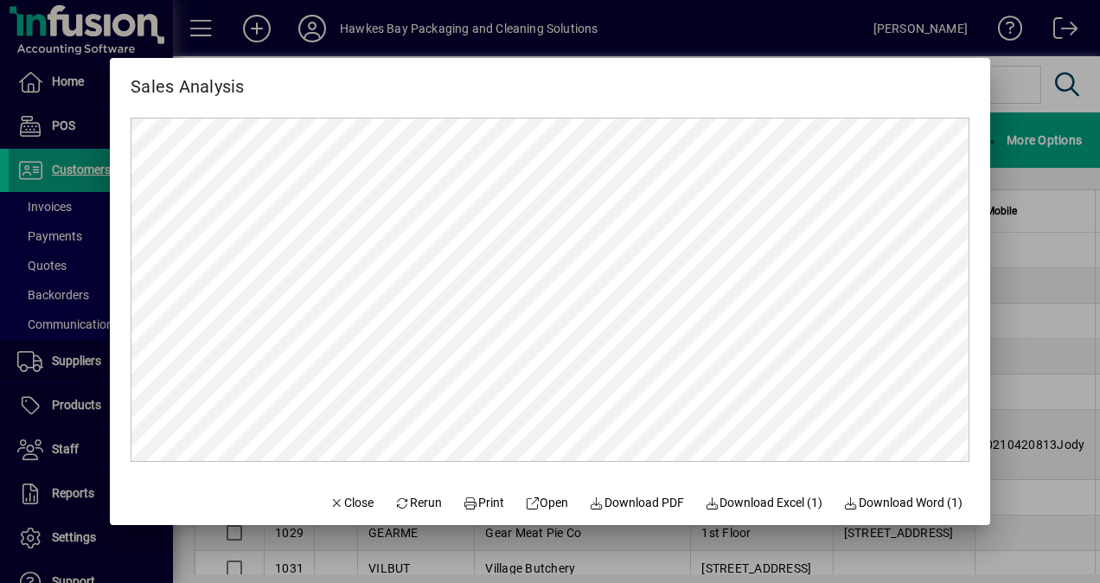
scroll to position [0, 0]
click at [345, 504] on span "Close" at bounding box center [351, 503] width 45 height 18
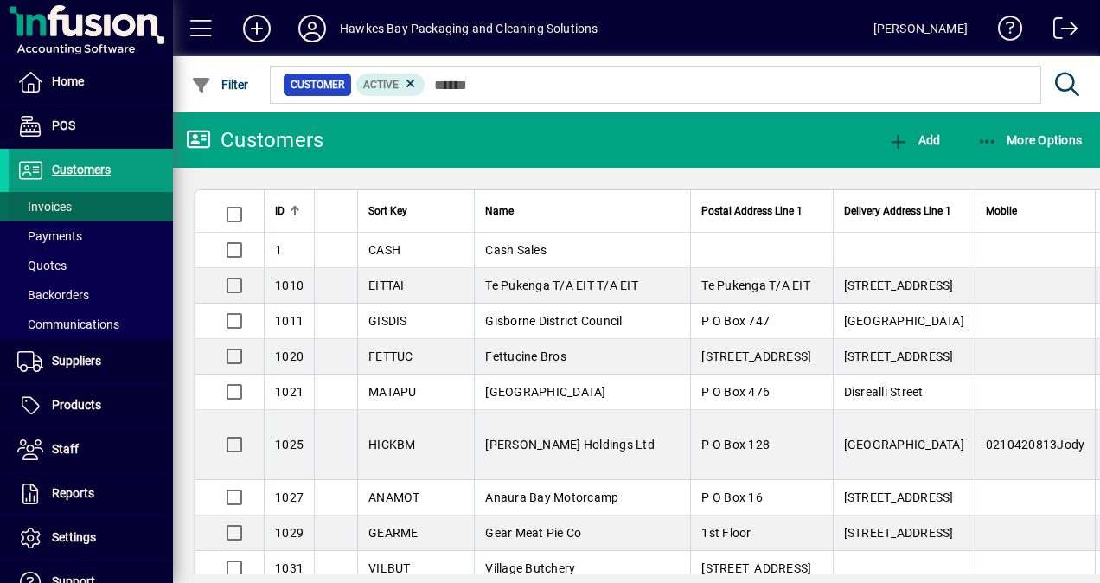
click at [52, 202] on span "Invoices" at bounding box center [44, 207] width 54 height 14
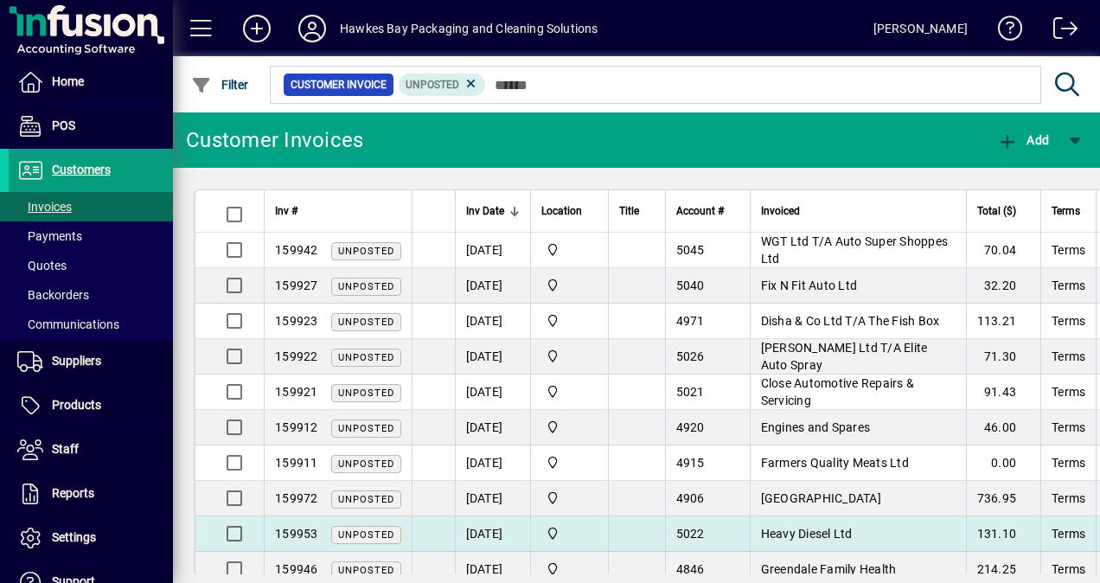
click at [639, 540] on td at bounding box center [636, 533] width 57 height 35
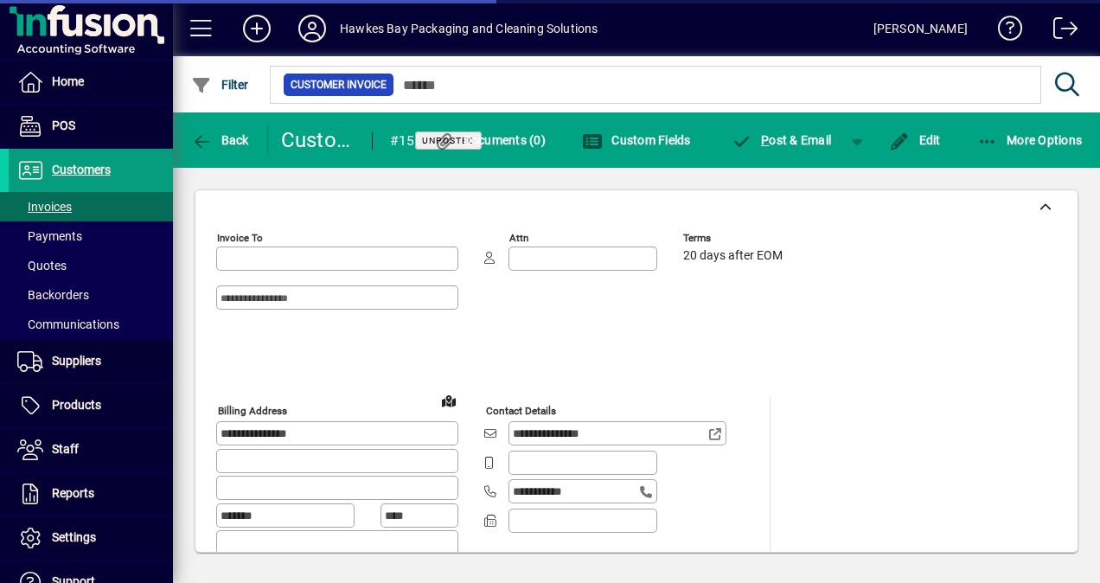
type input "**********"
type input "*******"
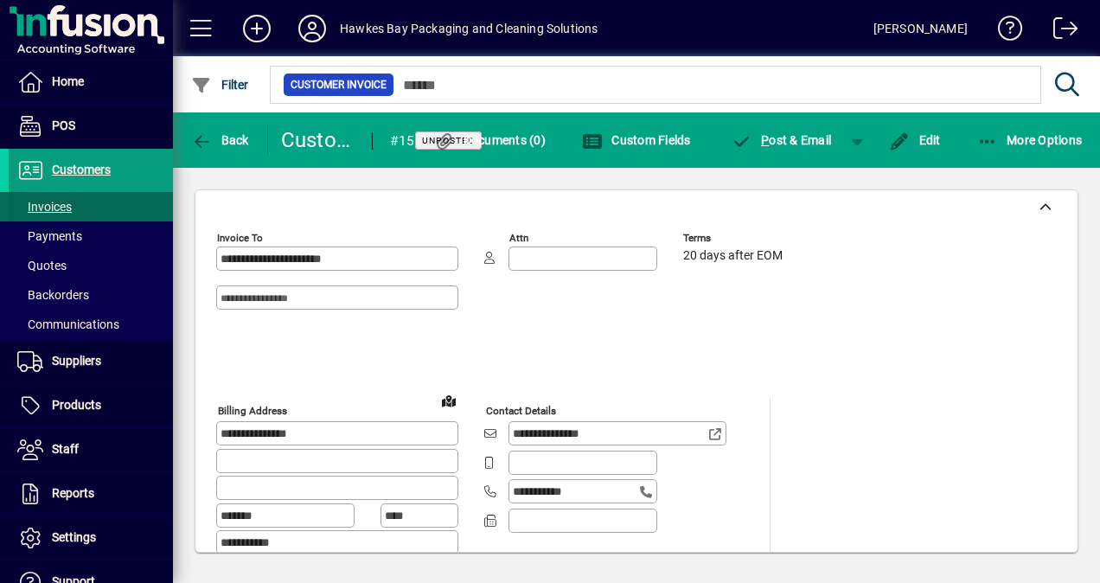
click at [62, 205] on span "Invoices" at bounding box center [44, 207] width 54 height 14
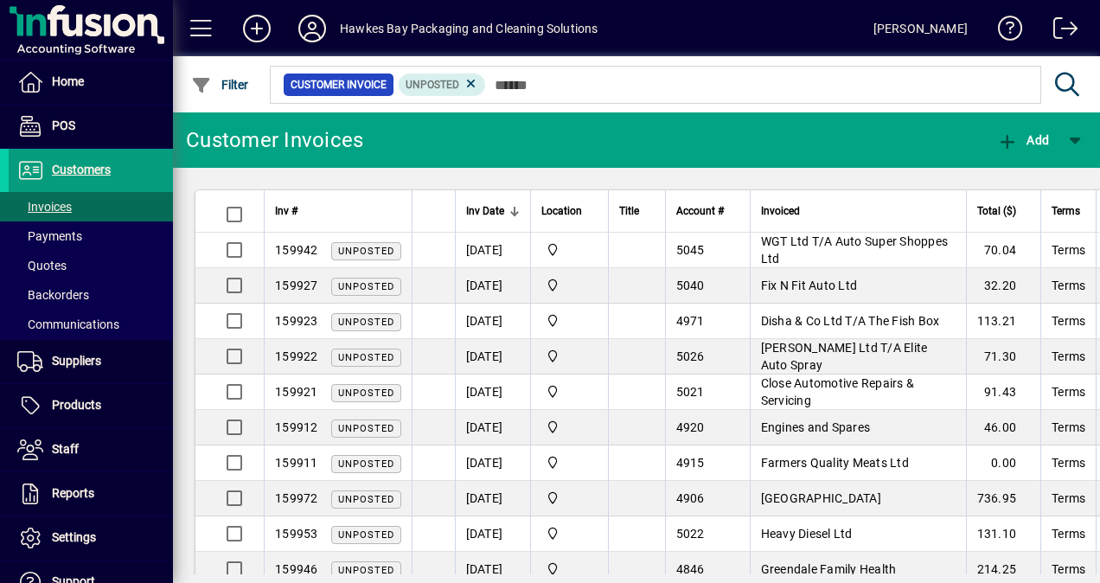
click at [317, 29] on icon at bounding box center [312, 29] width 35 height 28
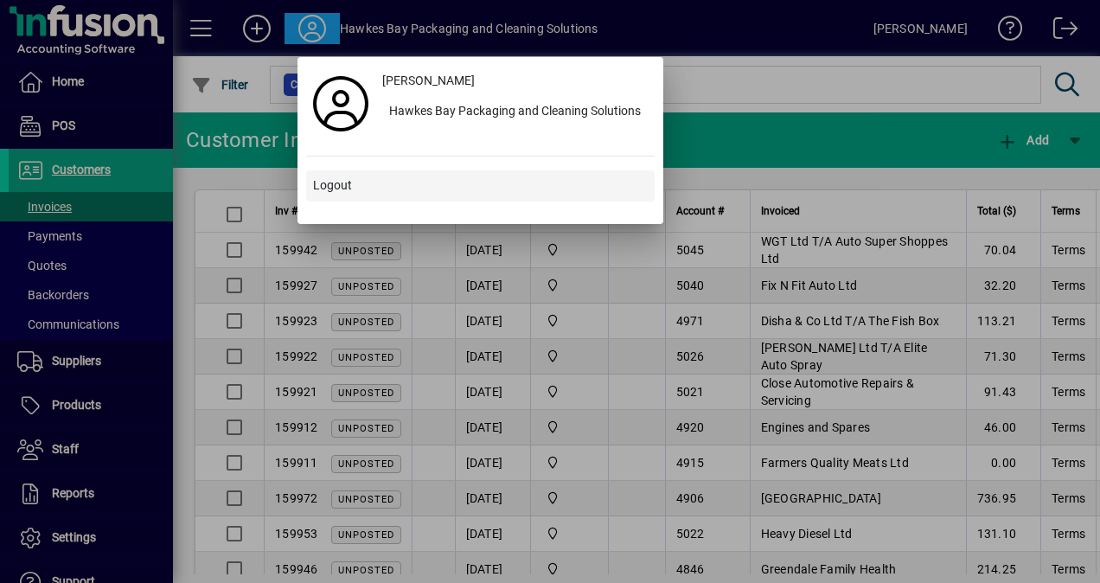
click at [361, 187] on span at bounding box center [480, 186] width 349 height 42
